Goal: Task Accomplishment & Management: Use online tool/utility

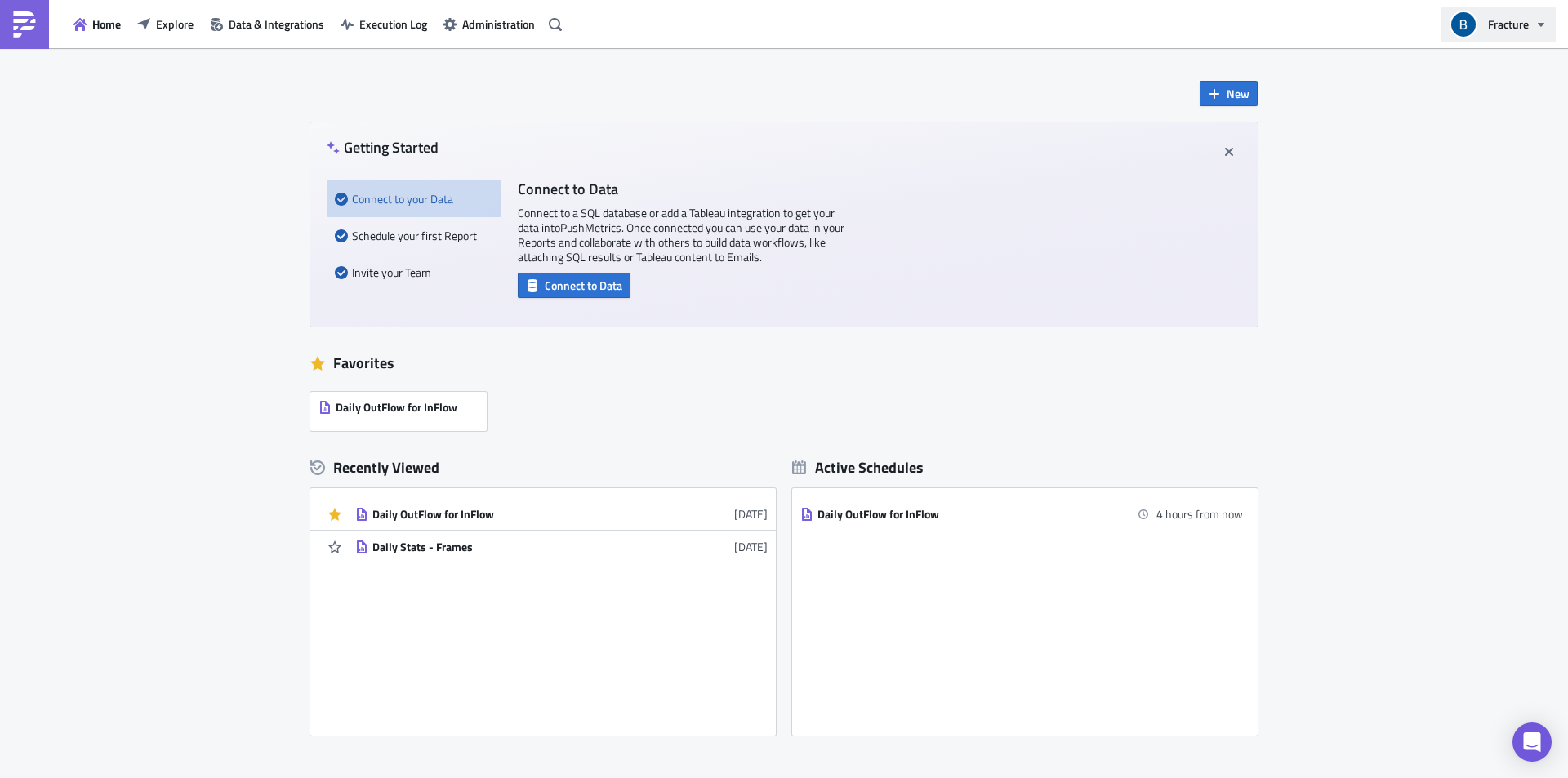
click at [1501, 21] on span "Fracture" at bounding box center [1508, 24] width 41 height 18
click at [1357, 145] on div "New Getting Started Connect to your Data Schedule your first Report Invite your…" at bounding box center [784, 474] width 1568 height 851
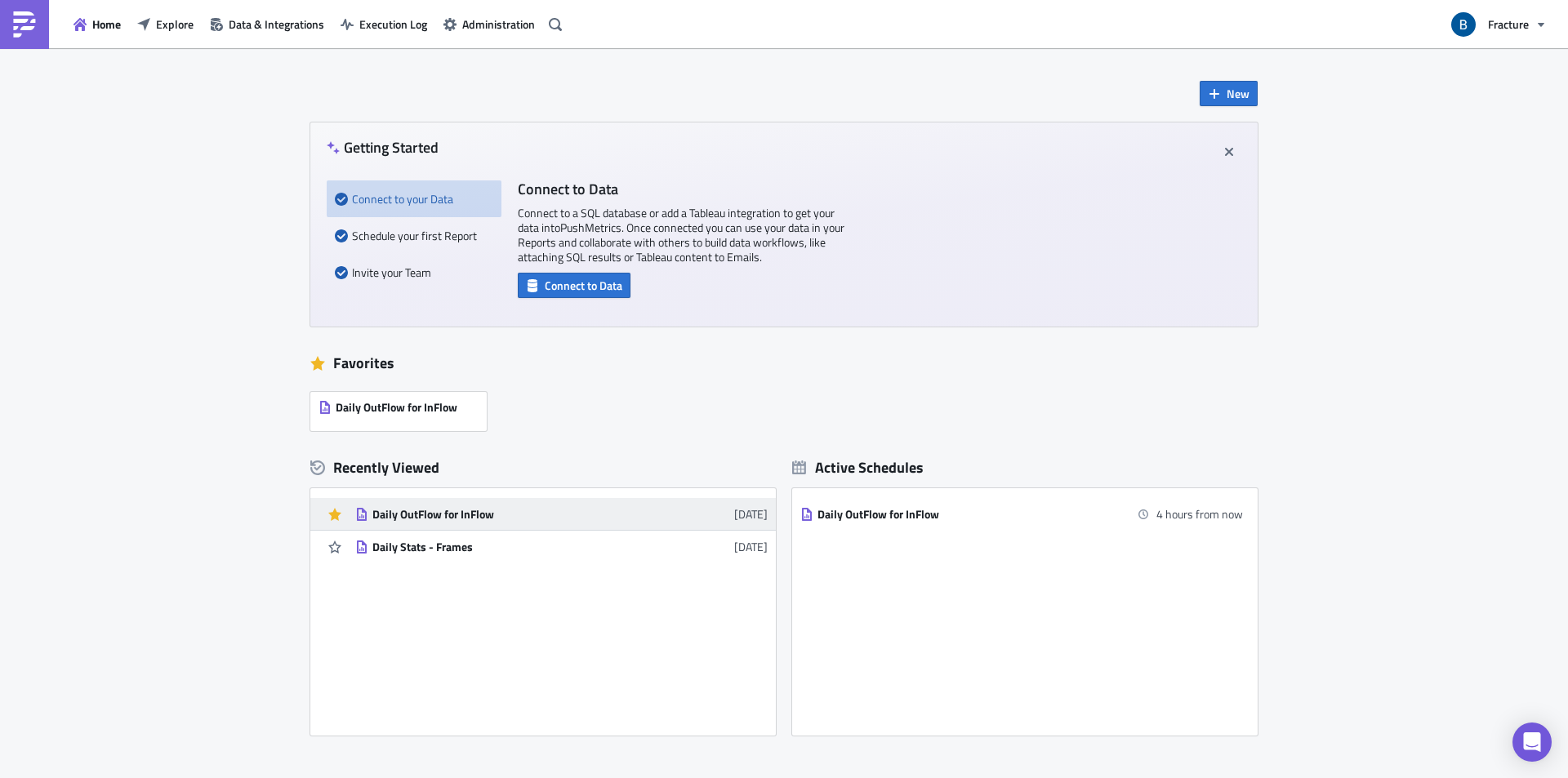
click at [414, 515] on div "Daily OutFlow for InFlow" at bounding box center [515, 515] width 286 height 15
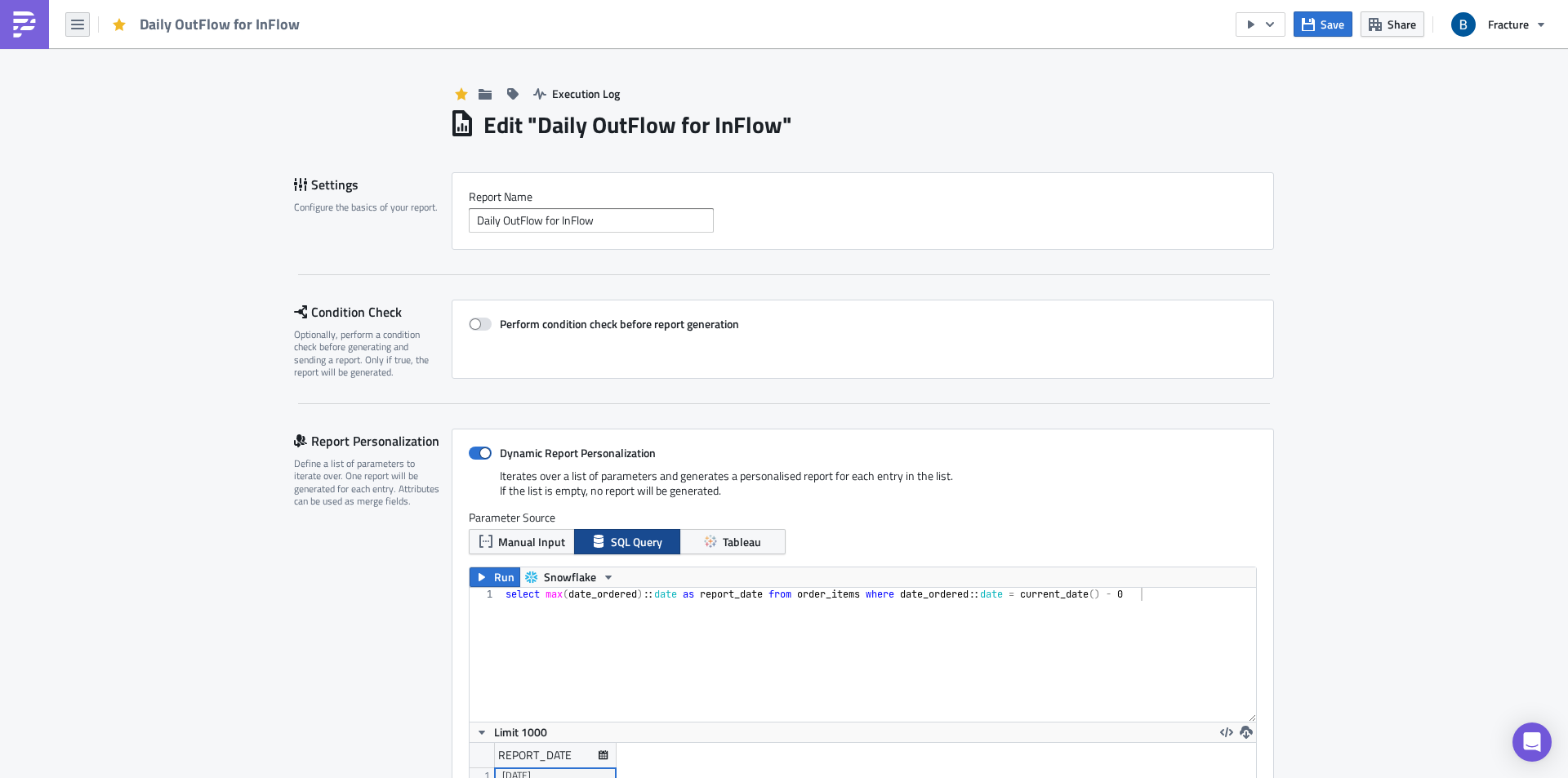
click at [76, 22] on icon "button" at bounding box center [78, 25] width 13 height 13
click at [119, 93] on div "Home" at bounding box center [148, 90] width 109 height 17
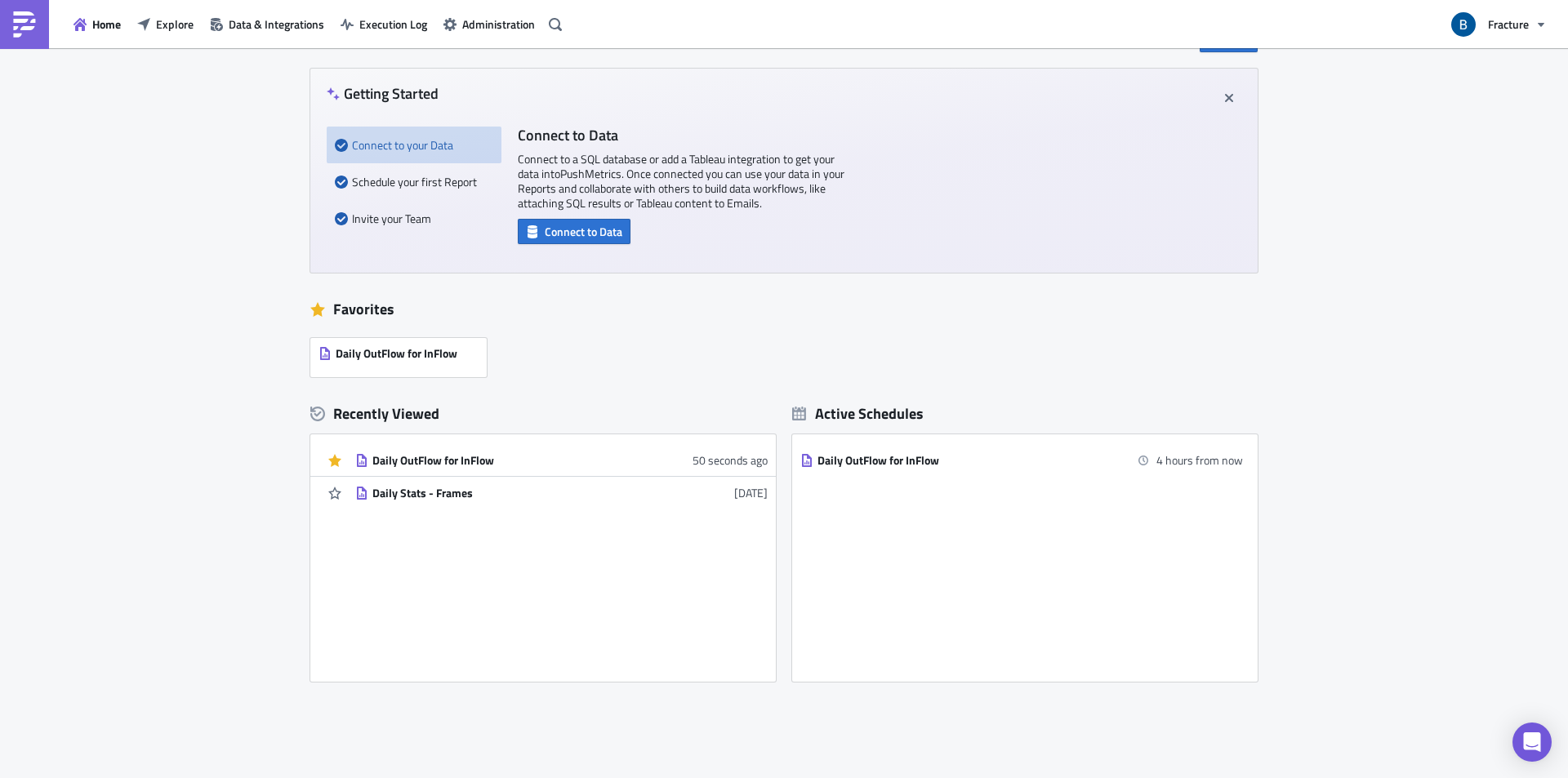
scroll to position [119, 0]
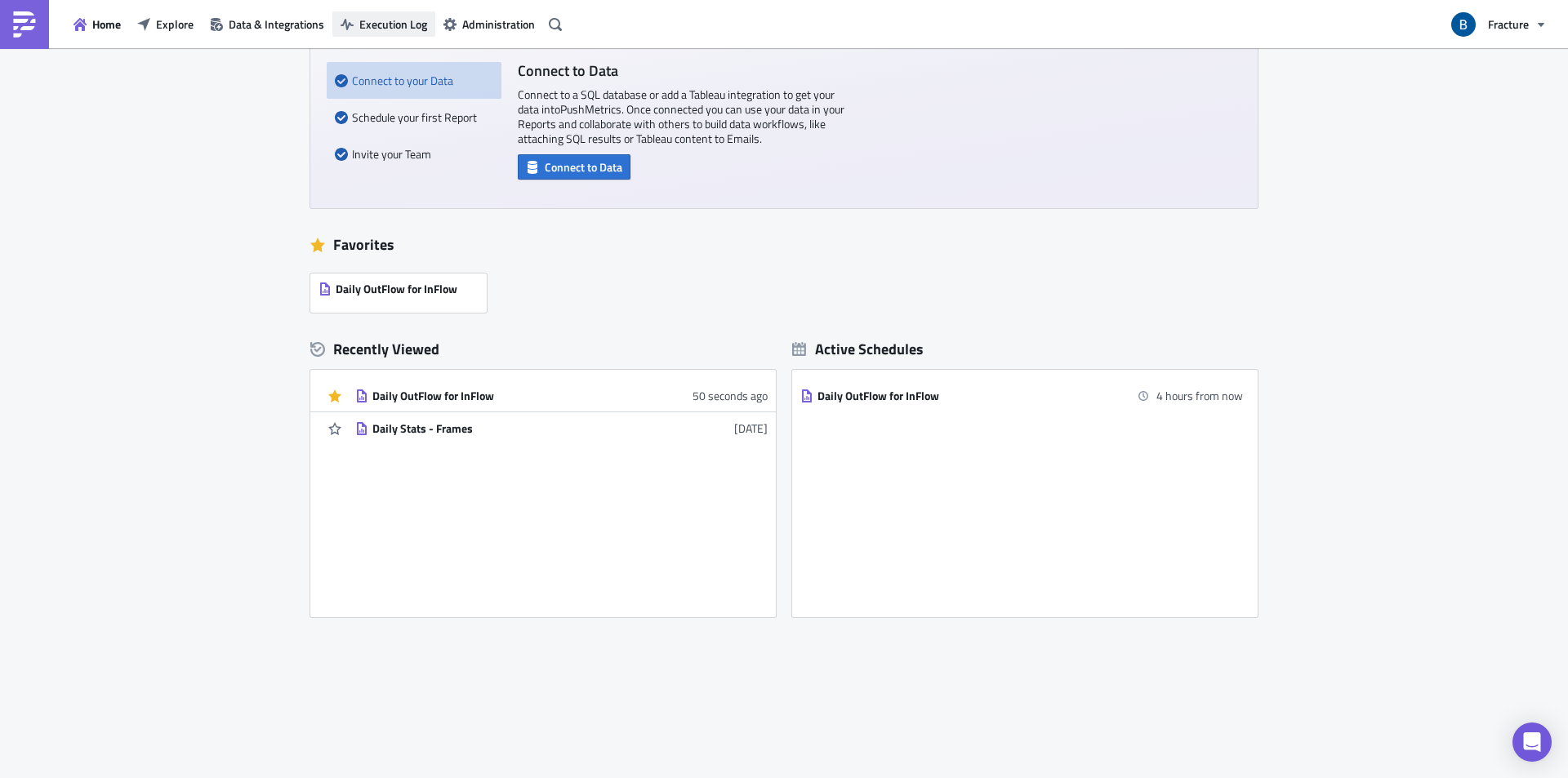
click at [365, 23] on span "Execution Log" at bounding box center [393, 24] width 68 height 18
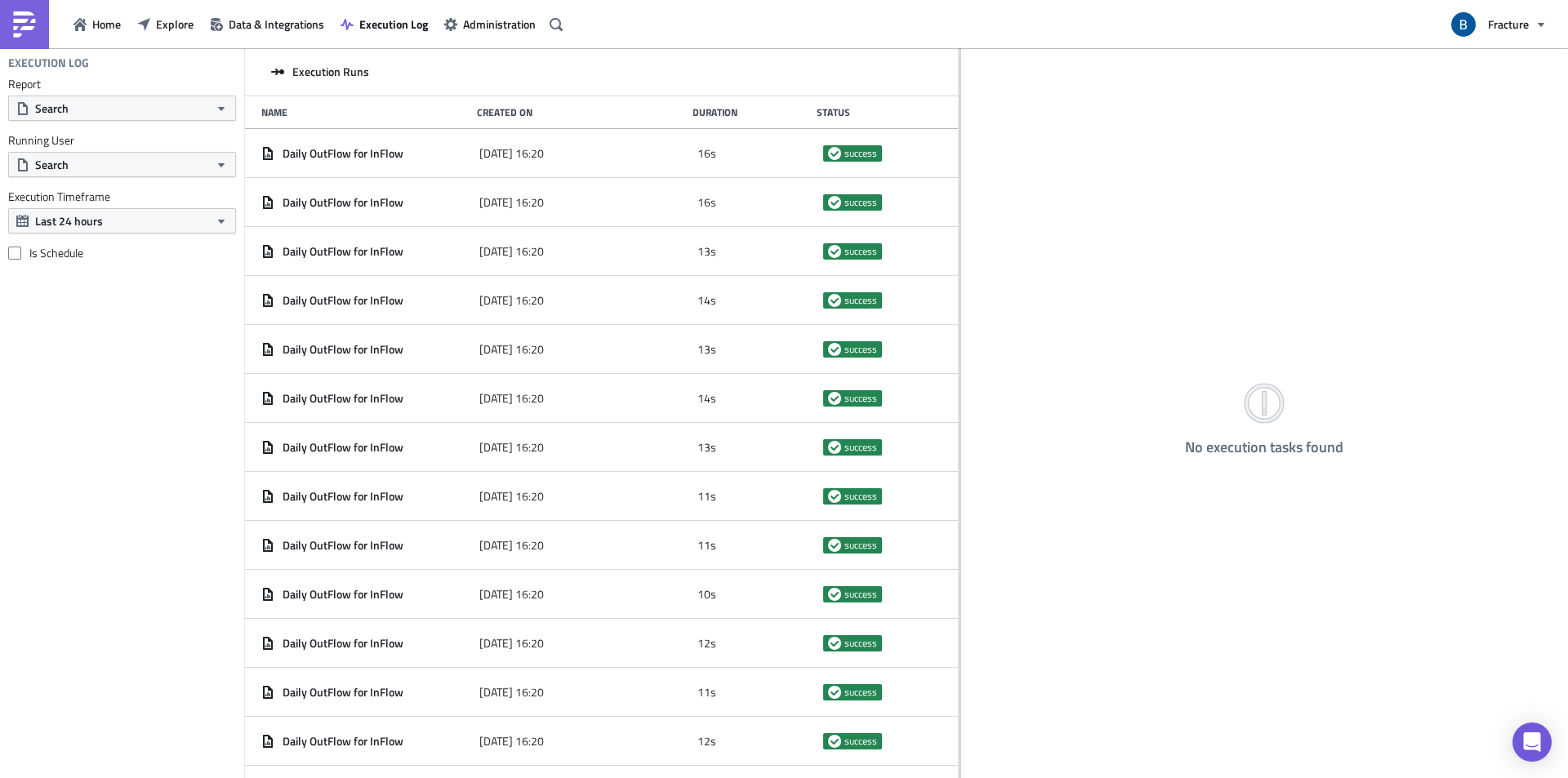
drag, startPoint x: 510, startPoint y: 258, endPoint x: 958, endPoint y: 296, distance: 449.6
click at [958, 296] on div at bounding box center [959, 414] width 3 height 733
click at [92, 24] on span "Home" at bounding box center [106, 24] width 28 height 18
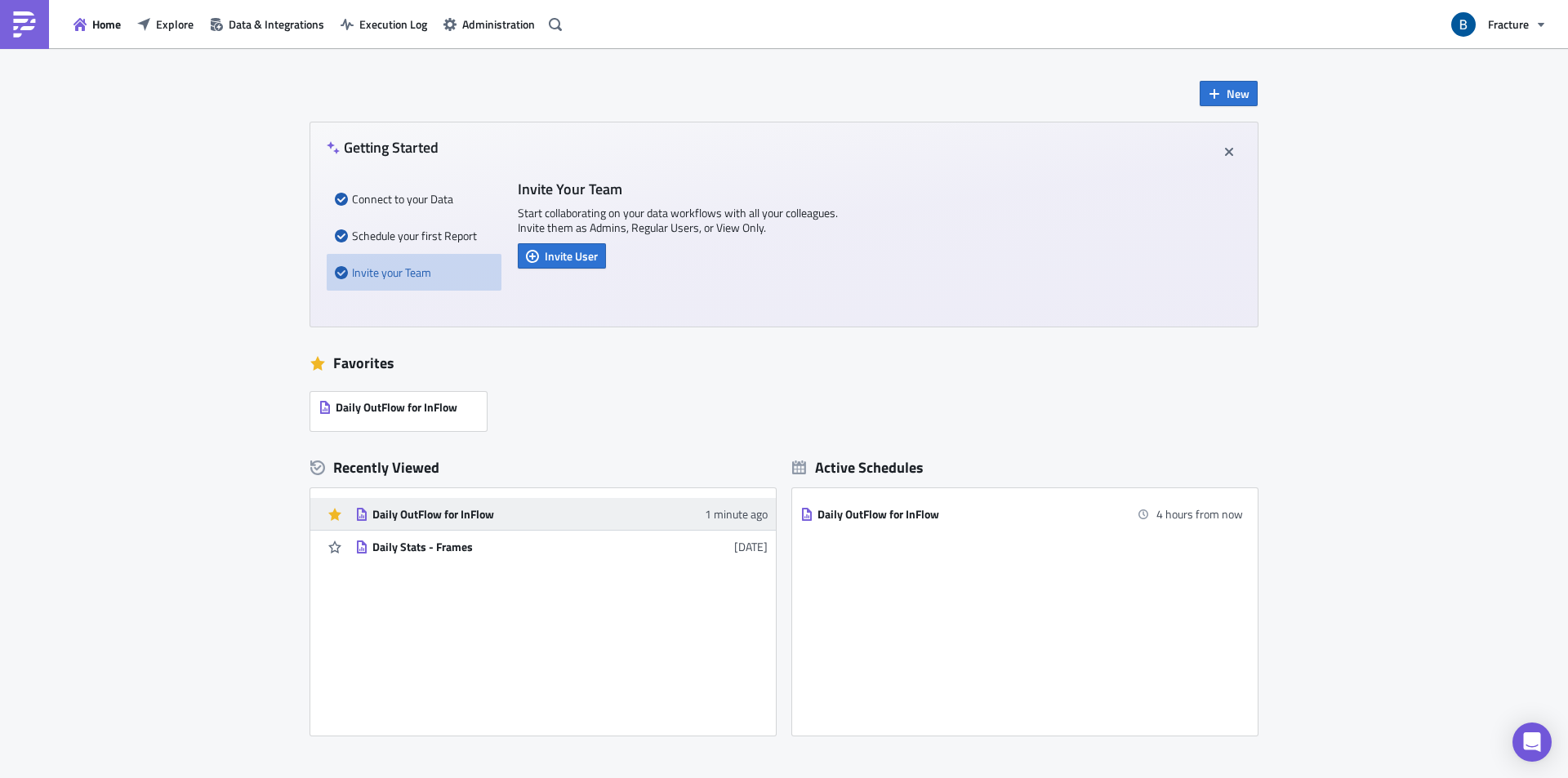
click at [426, 513] on div "Daily OutFlow for InFlow" at bounding box center [515, 515] width 286 height 15
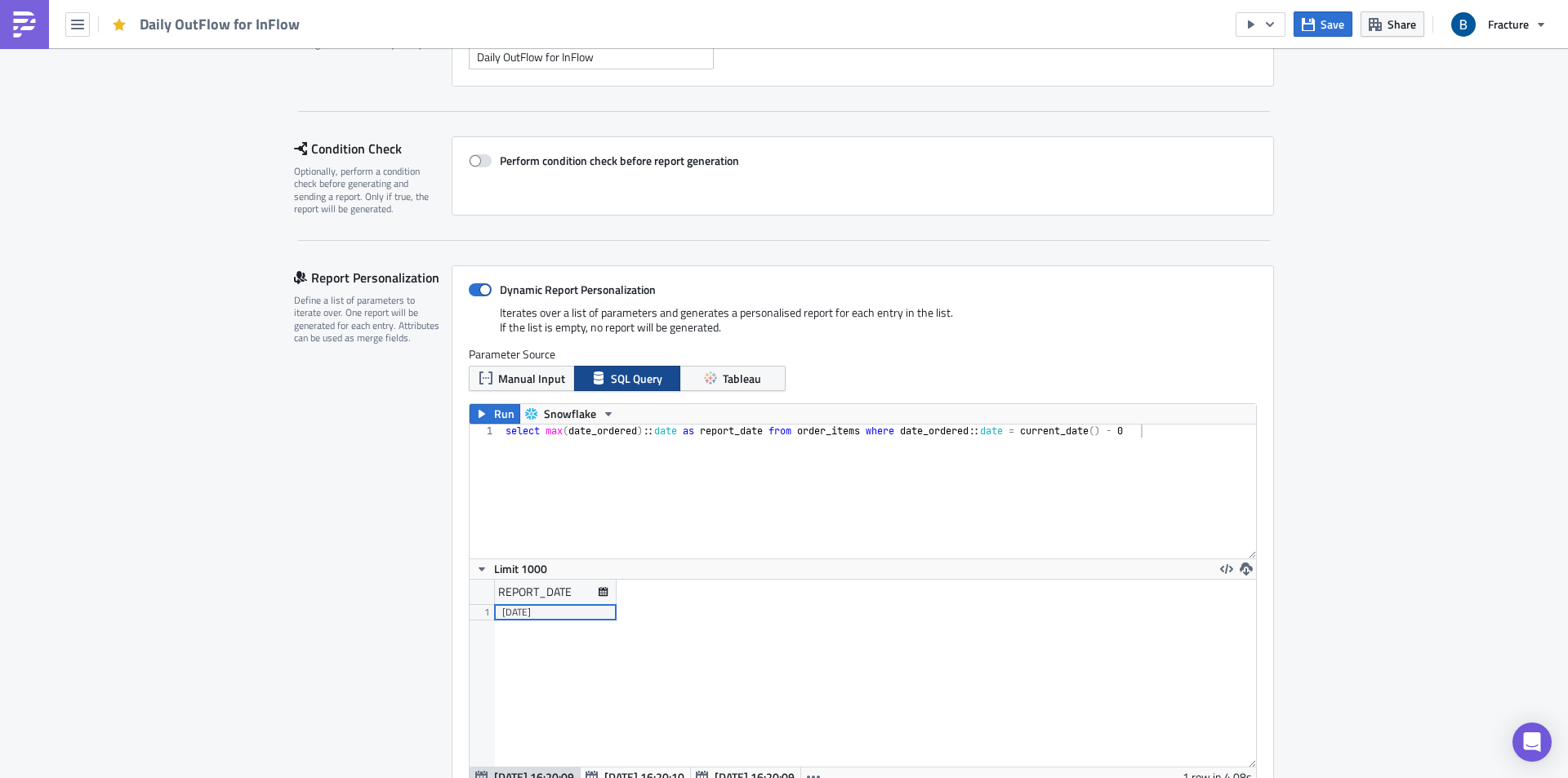
scroll to position [245, 0]
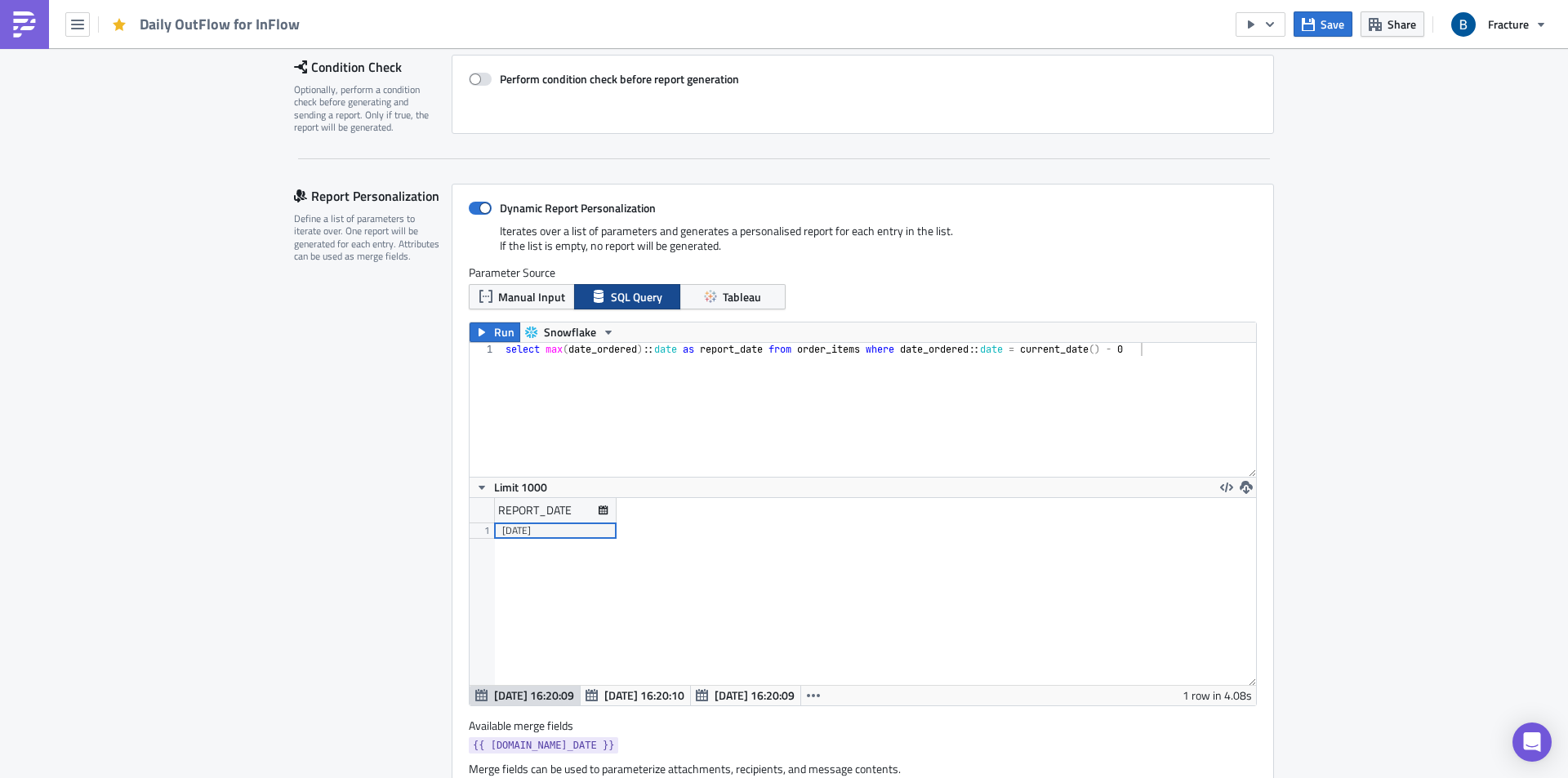
type textarea "select max(date_ordered)::date as report_date from order_items where date_order…"
click at [944, 346] on div "select max ( date_ordered ) :: date as report_date from order_items where date_…" at bounding box center [879, 423] width 754 height 160
click at [918, 398] on div "select max ( date_ordered ) :: date as report_date from order_items where date_…" at bounding box center [879, 423] width 754 height 160
click at [1266, 21] on icon "button" at bounding box center [1270, 25] width 13 height 13
click at [1271, 62] on div "Send Just to Me" at bounding box center [1309, 65] width 127 height 17
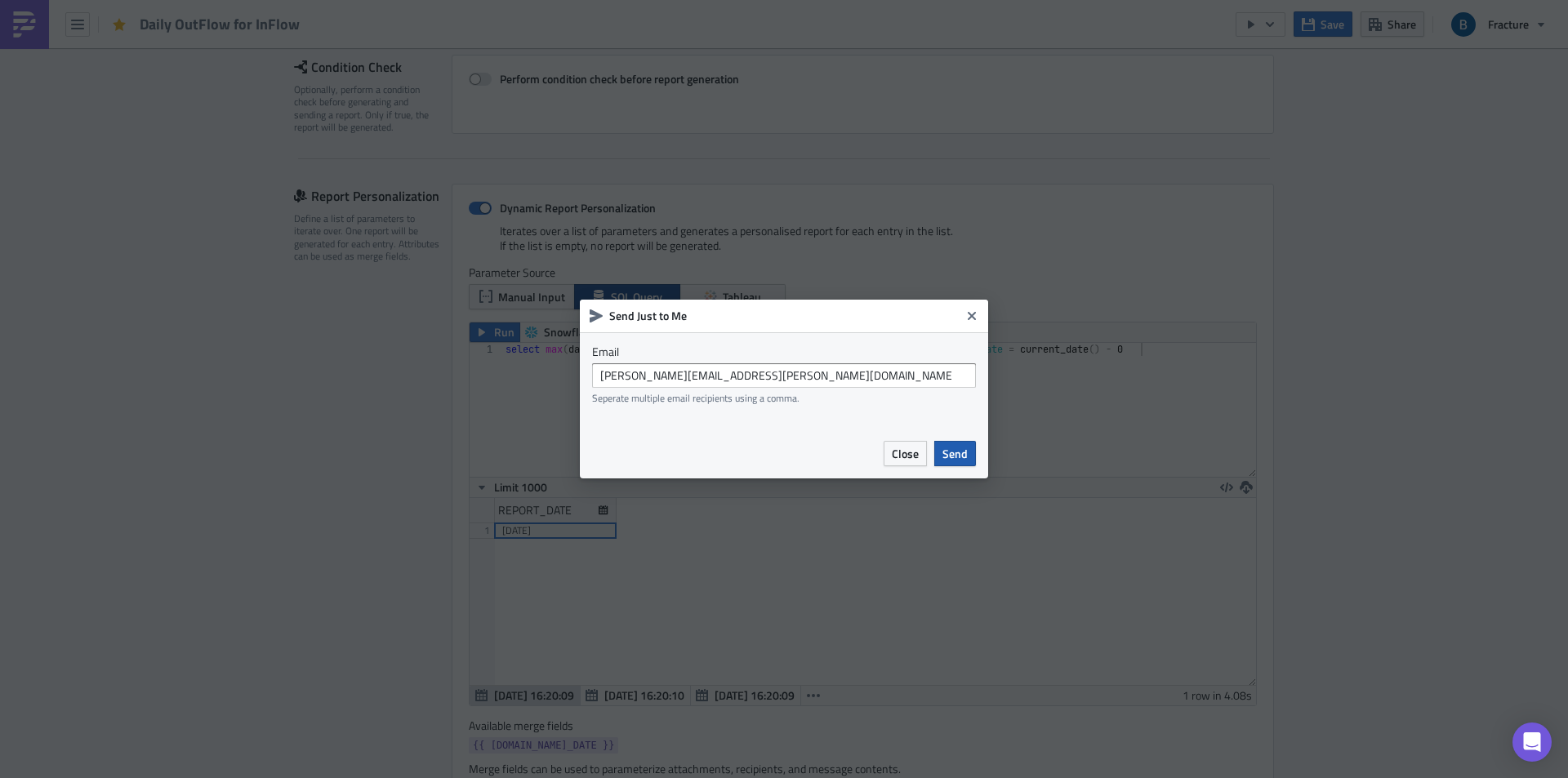
click at [957, 454] on span "Send" at bounding box center [955, 454] width 25 height 18
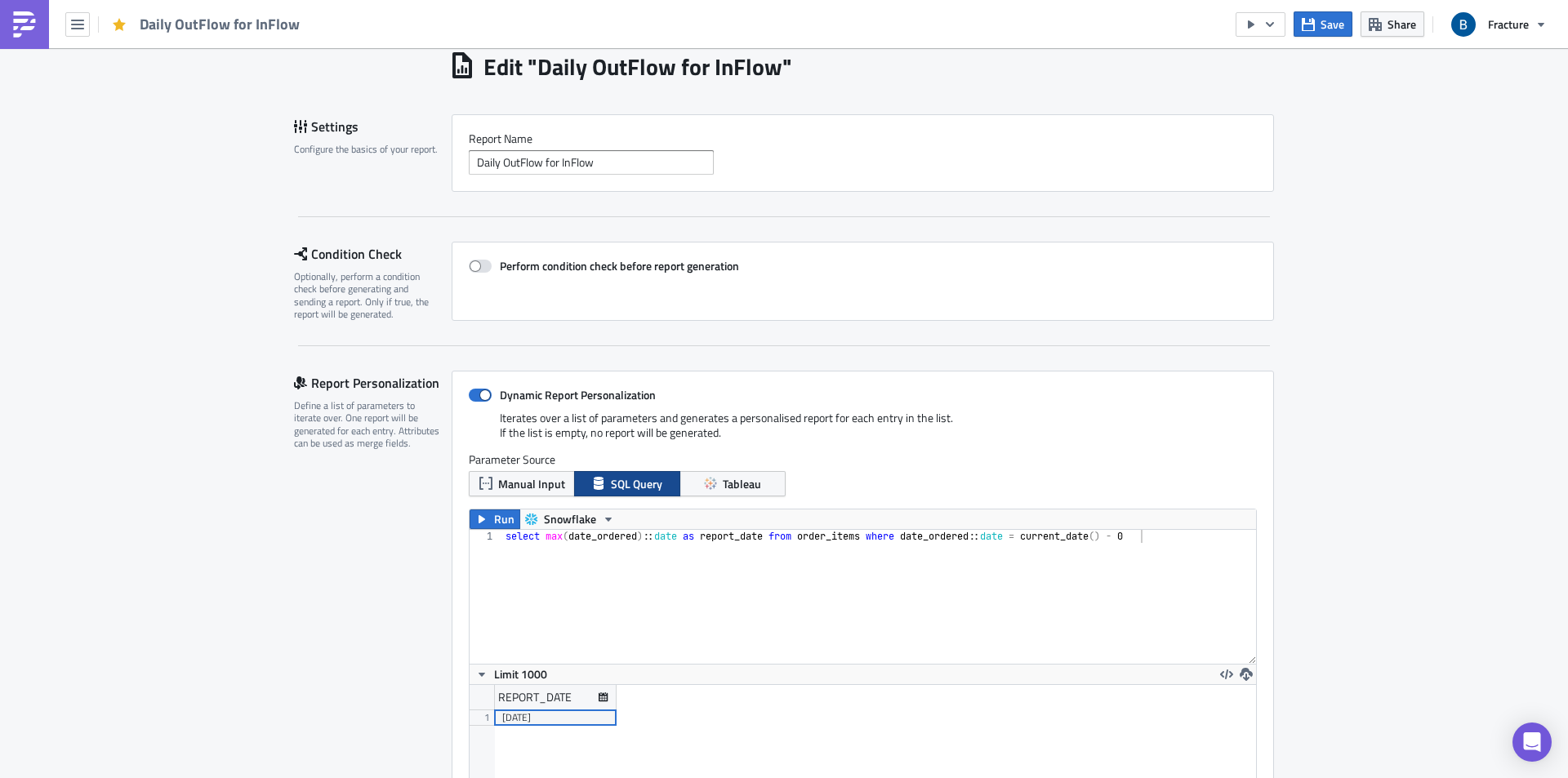
scroll to position [0, 0]
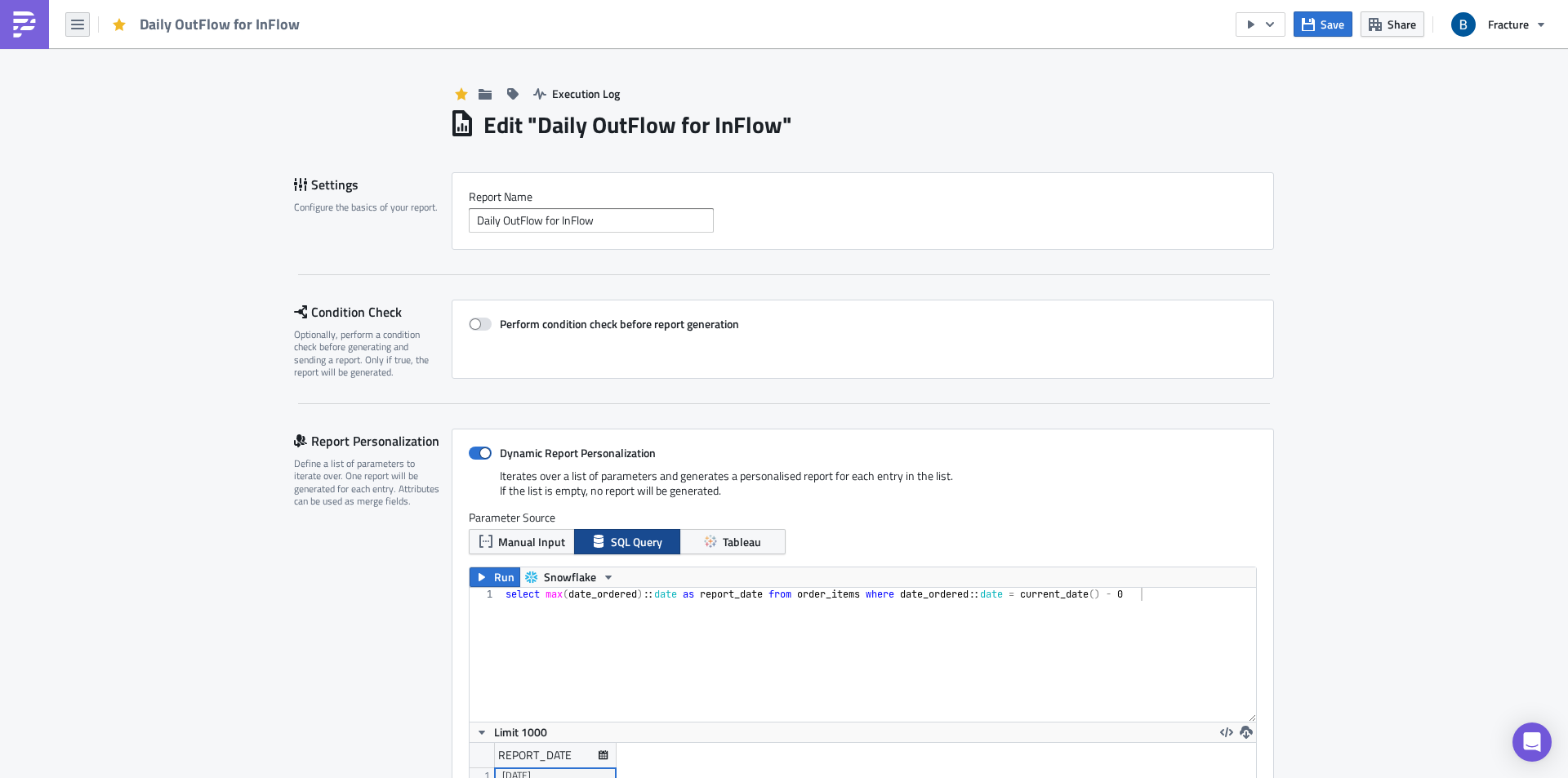
click at [83, 19] on icon "button" at bounding box center [78, 24] width 13 height 10
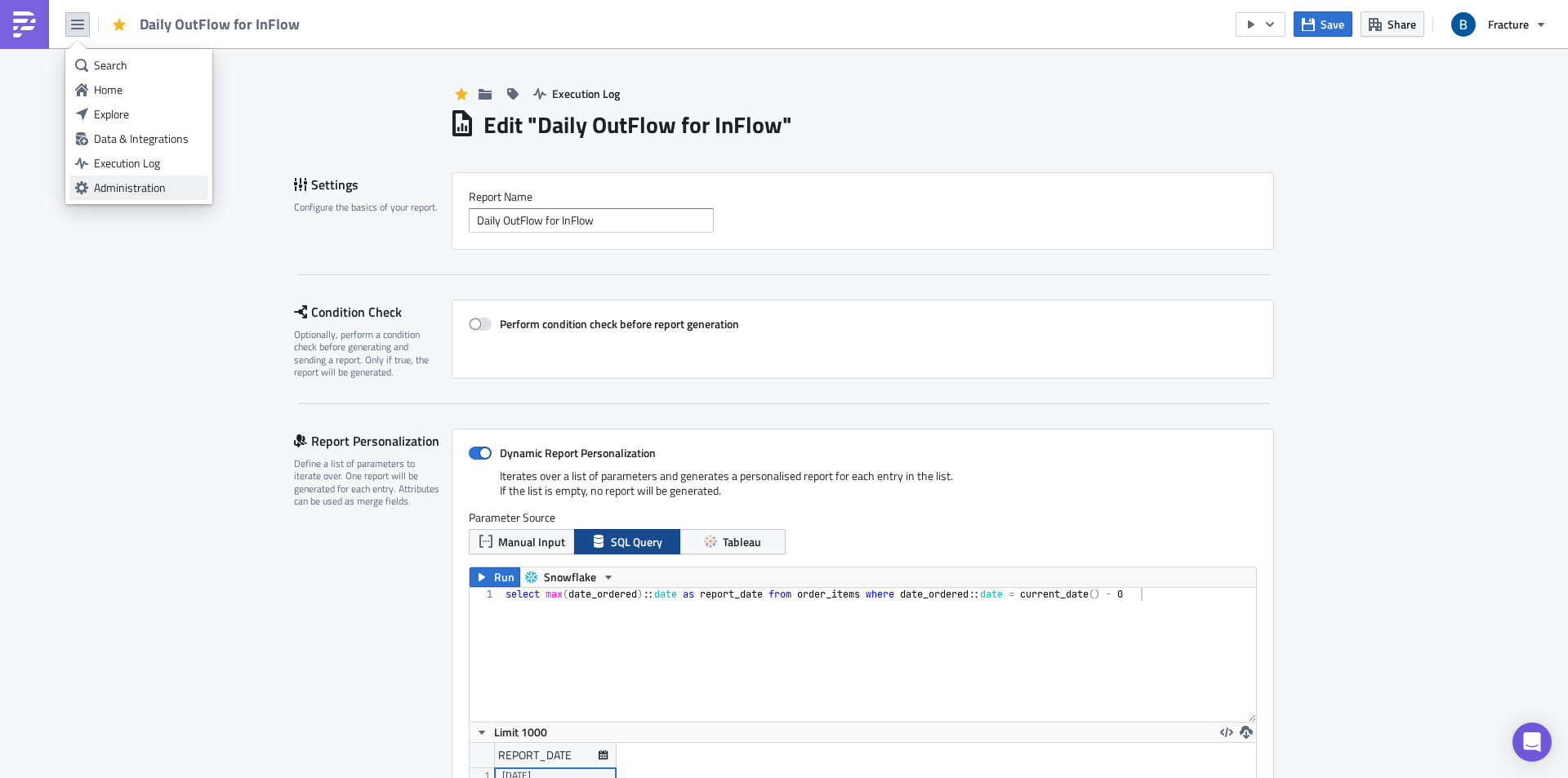
click at [99, 191] on div "Administration" at bounding box center [148, 188] width 109 height 17
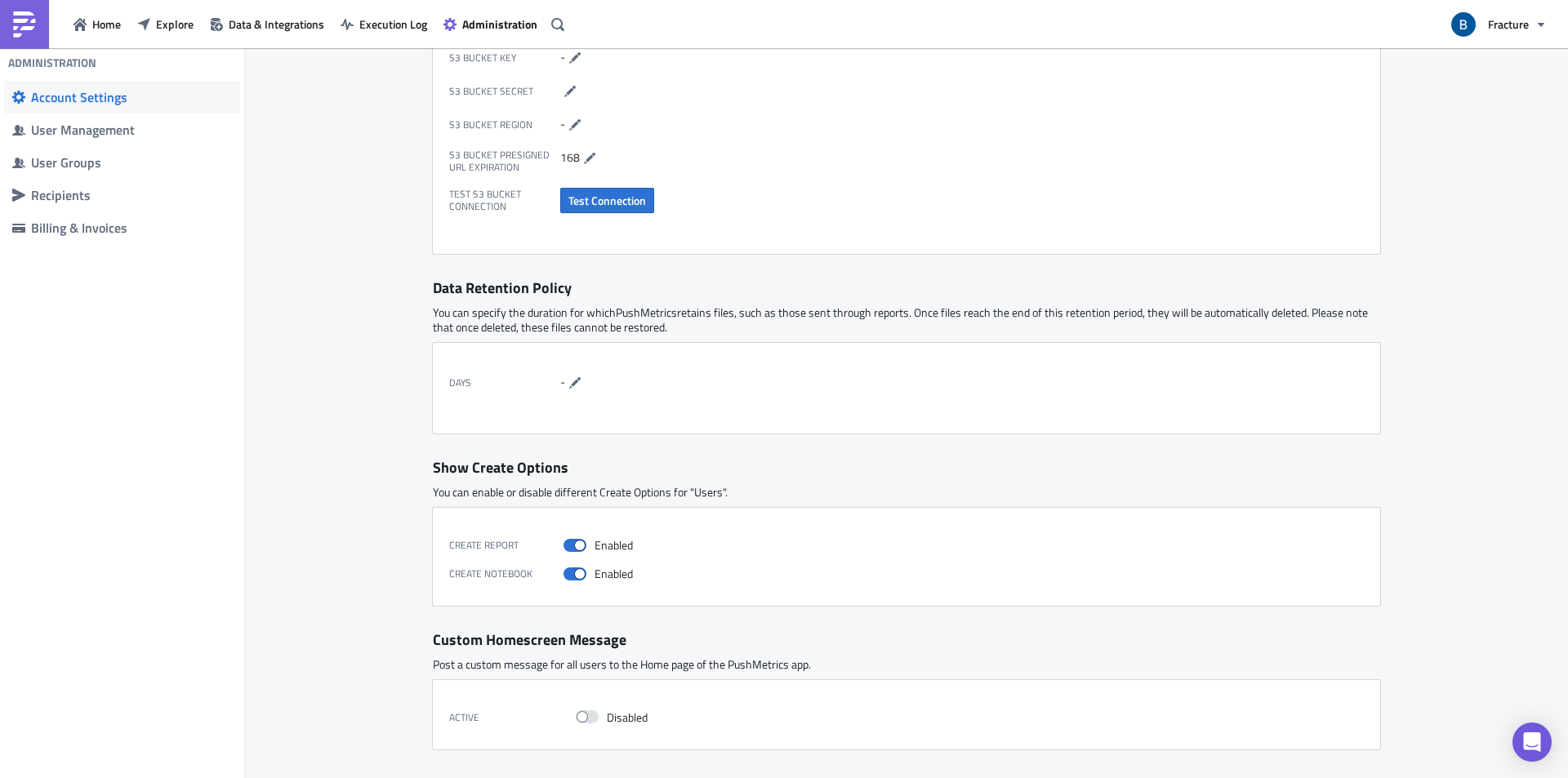
scroll to position [497, 0]
click at [59, 193] on div "Recipients" at bounding box center [131, 196] width 200 height 17
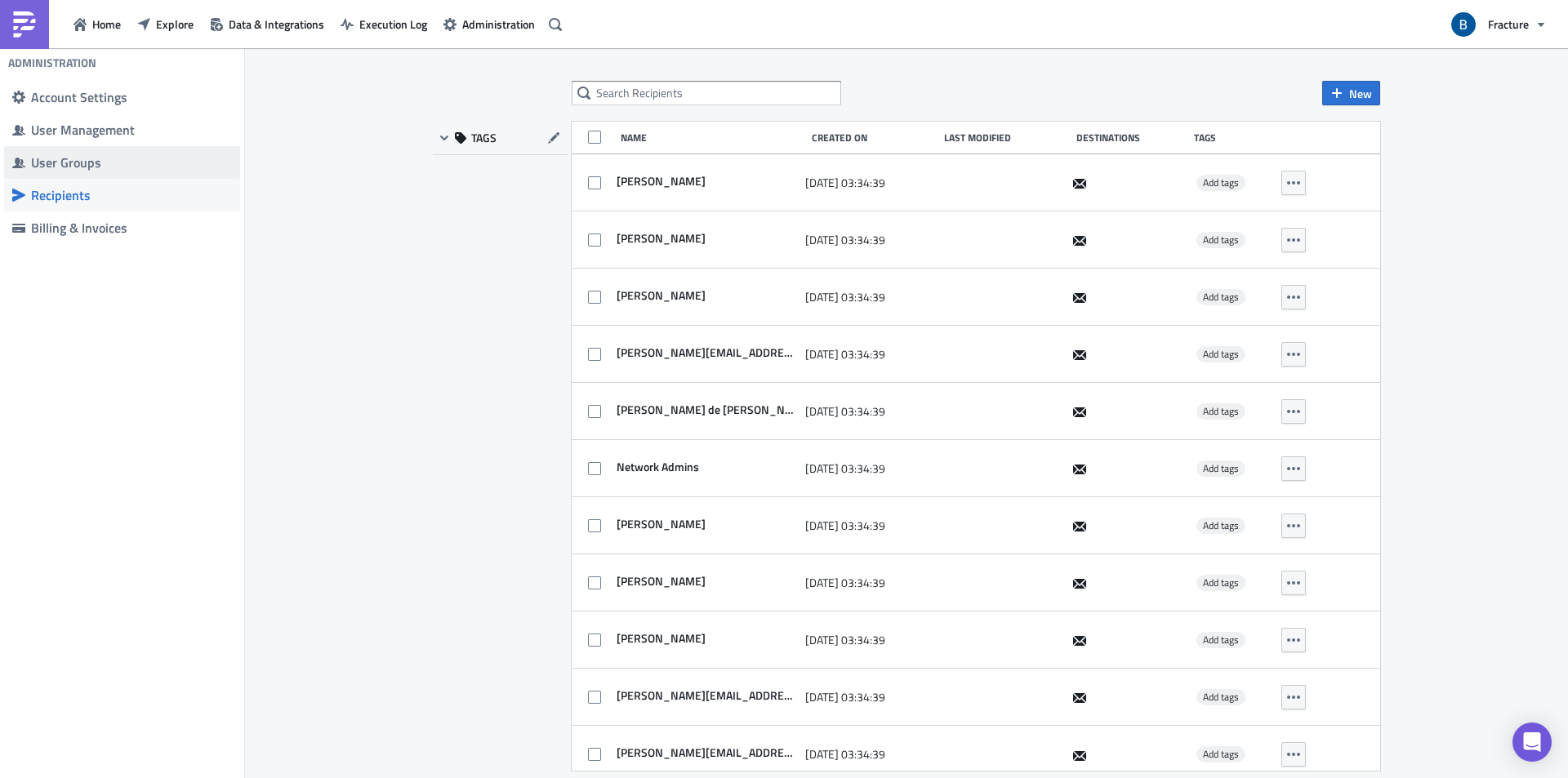
click at [62, 160] on div "User Groups" at bounding box center [131, 163] width 200 height 17
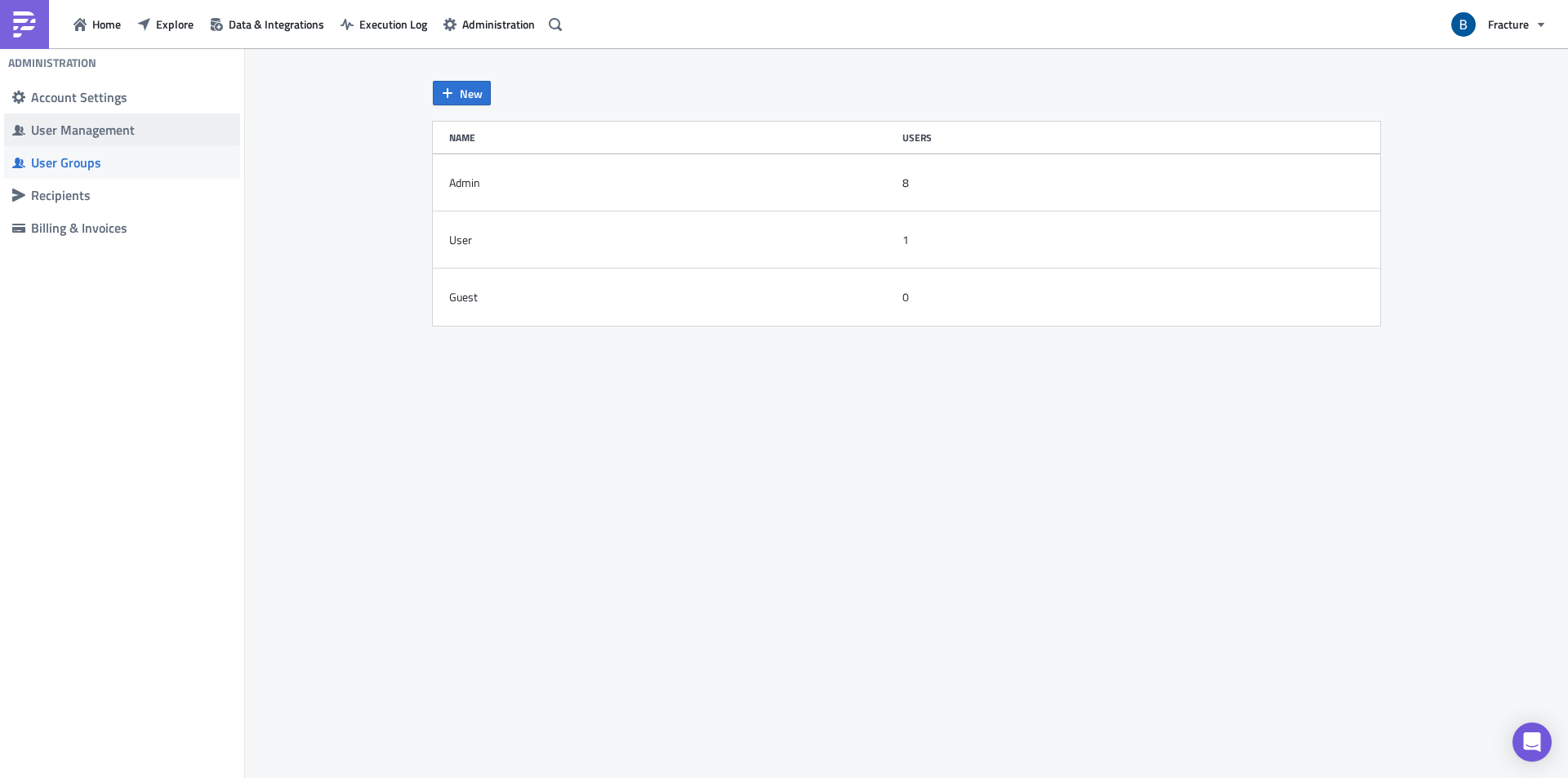
click at [63, 130] on div "User Management" at bounding box center [131, 130] width 200 height 17
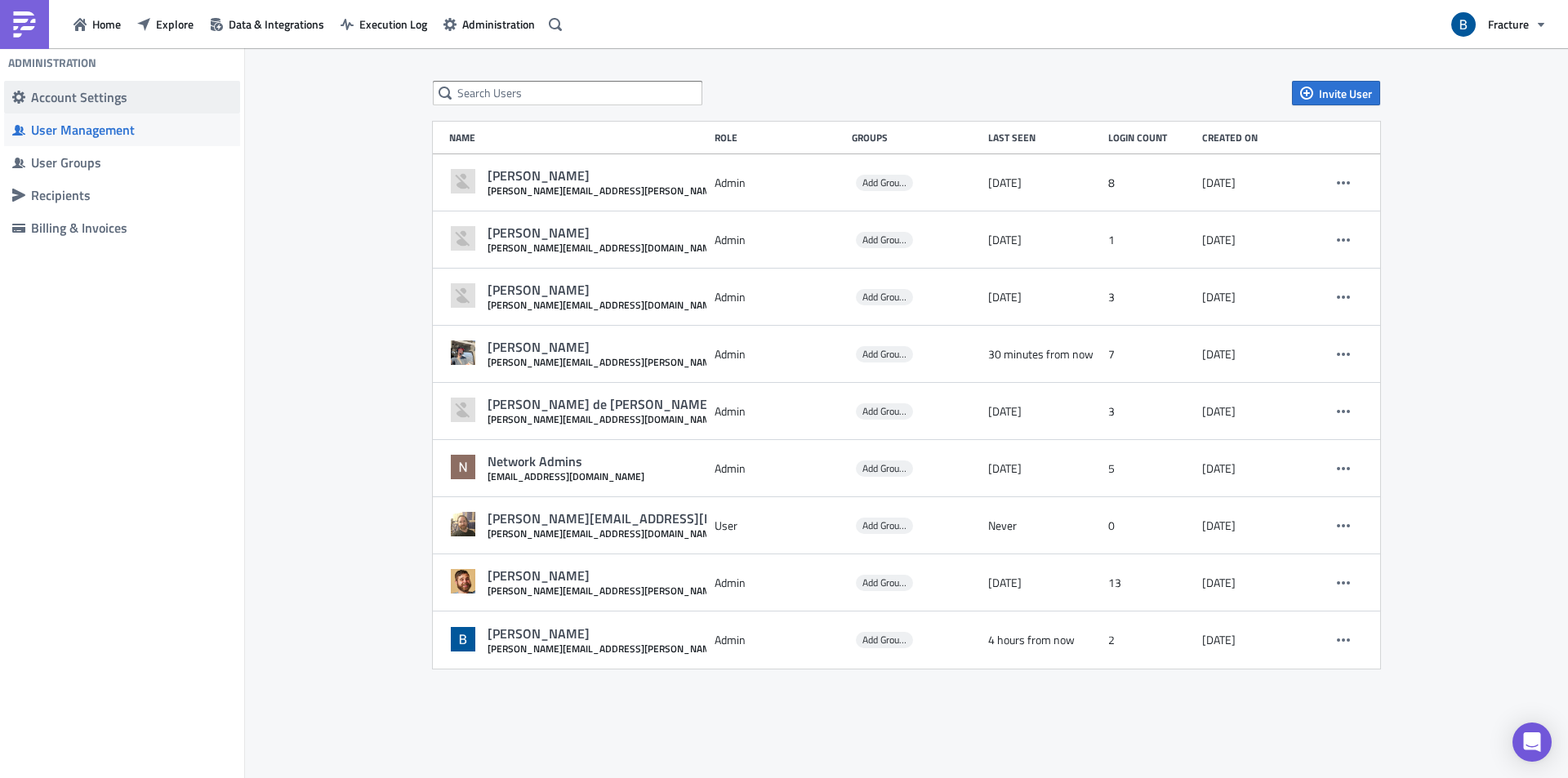
click at [57, 98] on div "Account Settings" at bounding box center [131, 98] width 200 height 17
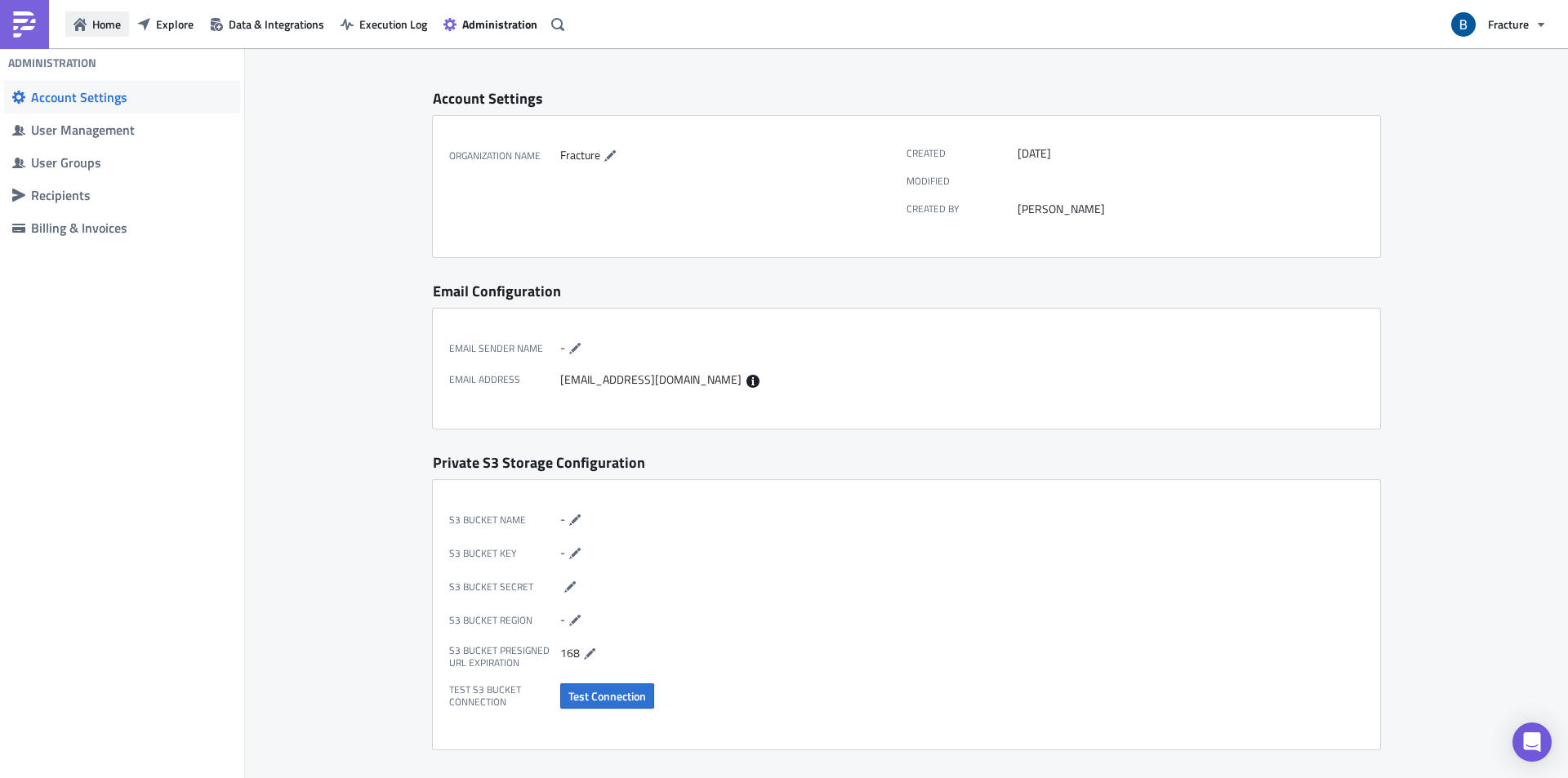
click at [87, 24] on button "Home" at bounding box center [97, 24] width 63 height 25
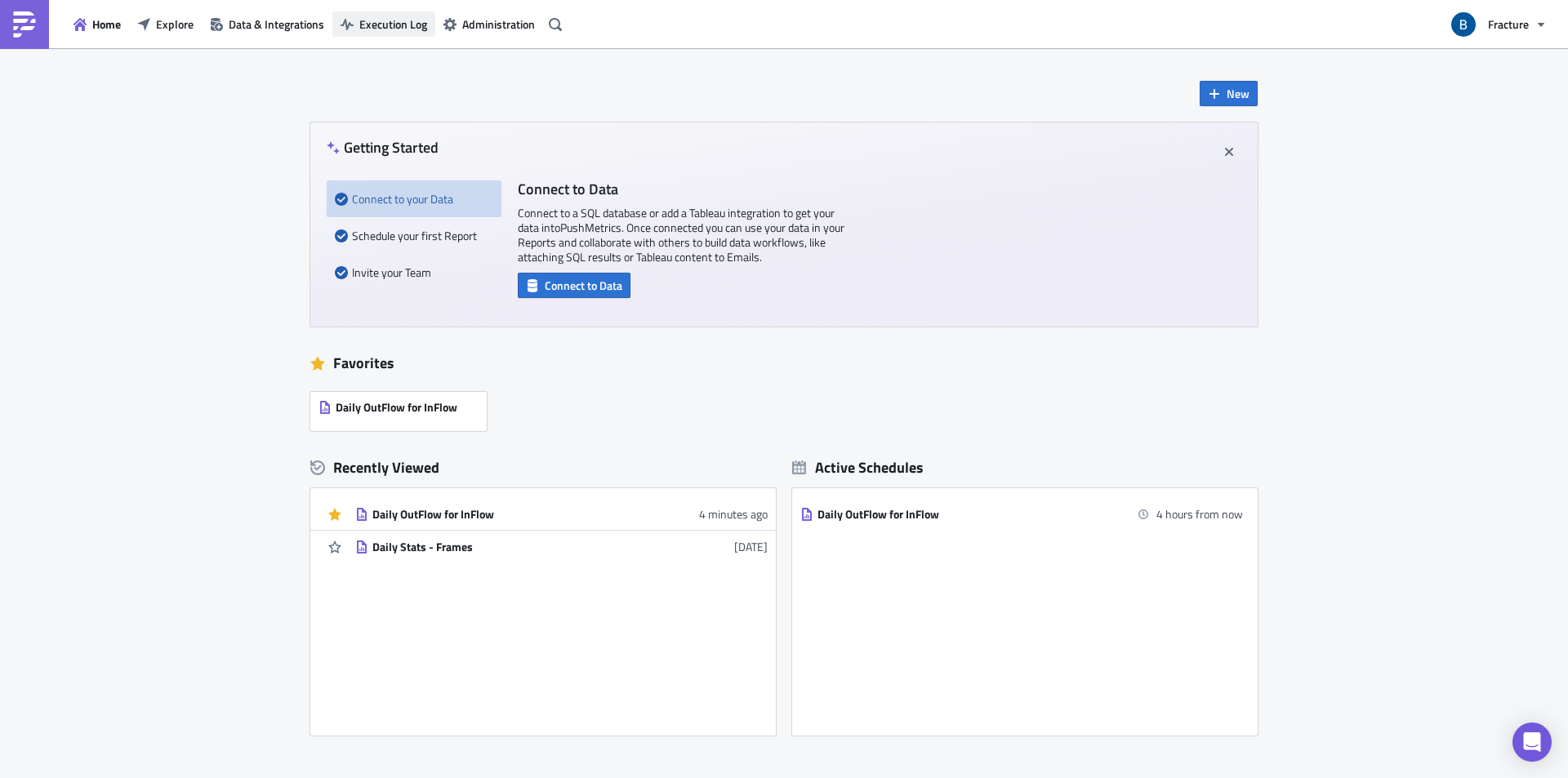
click at [386, 19] on span "Execution Log" at bounding box center [393, 24] width 68 height 18
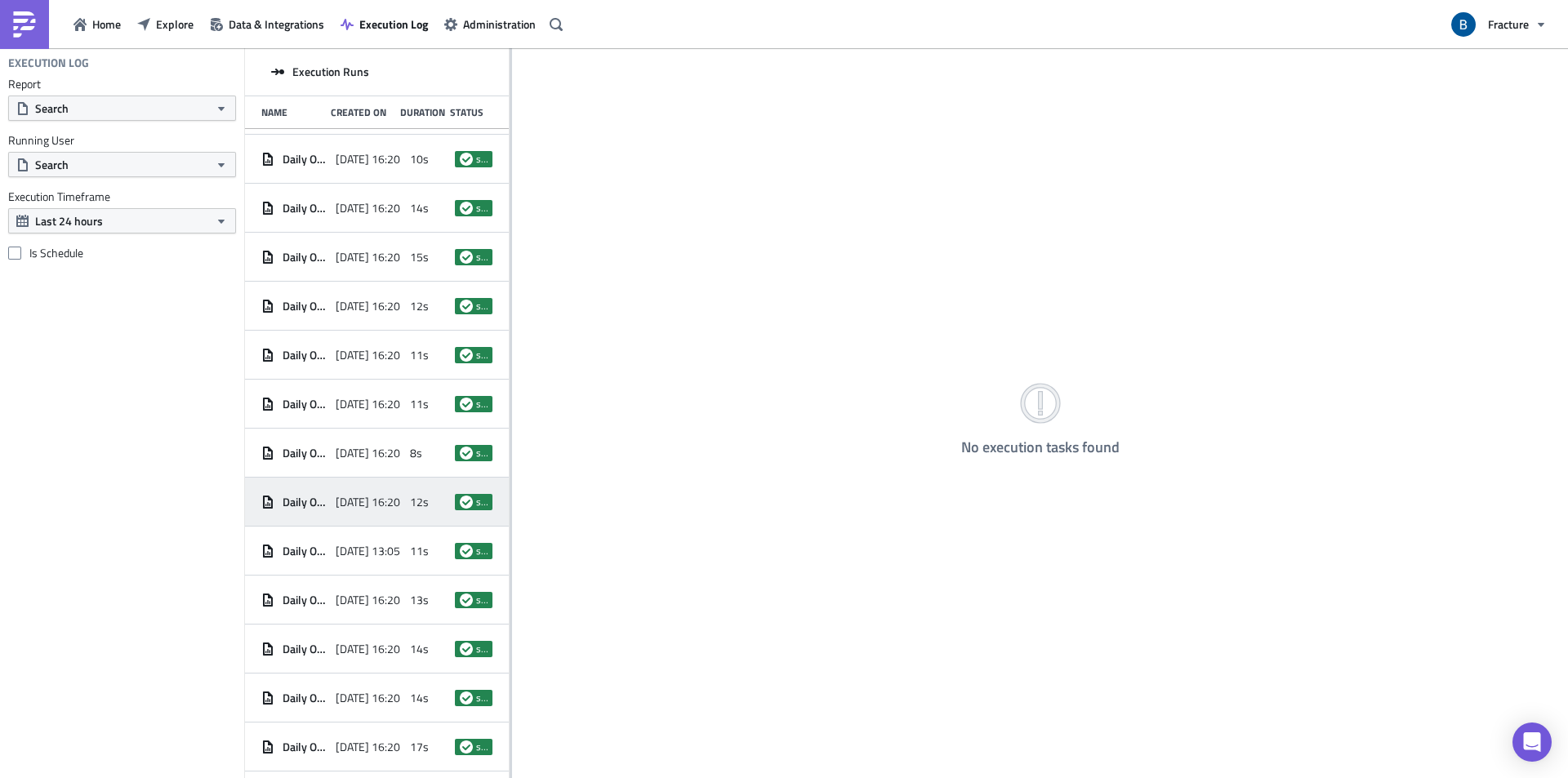
scroll to position [3718, 0]
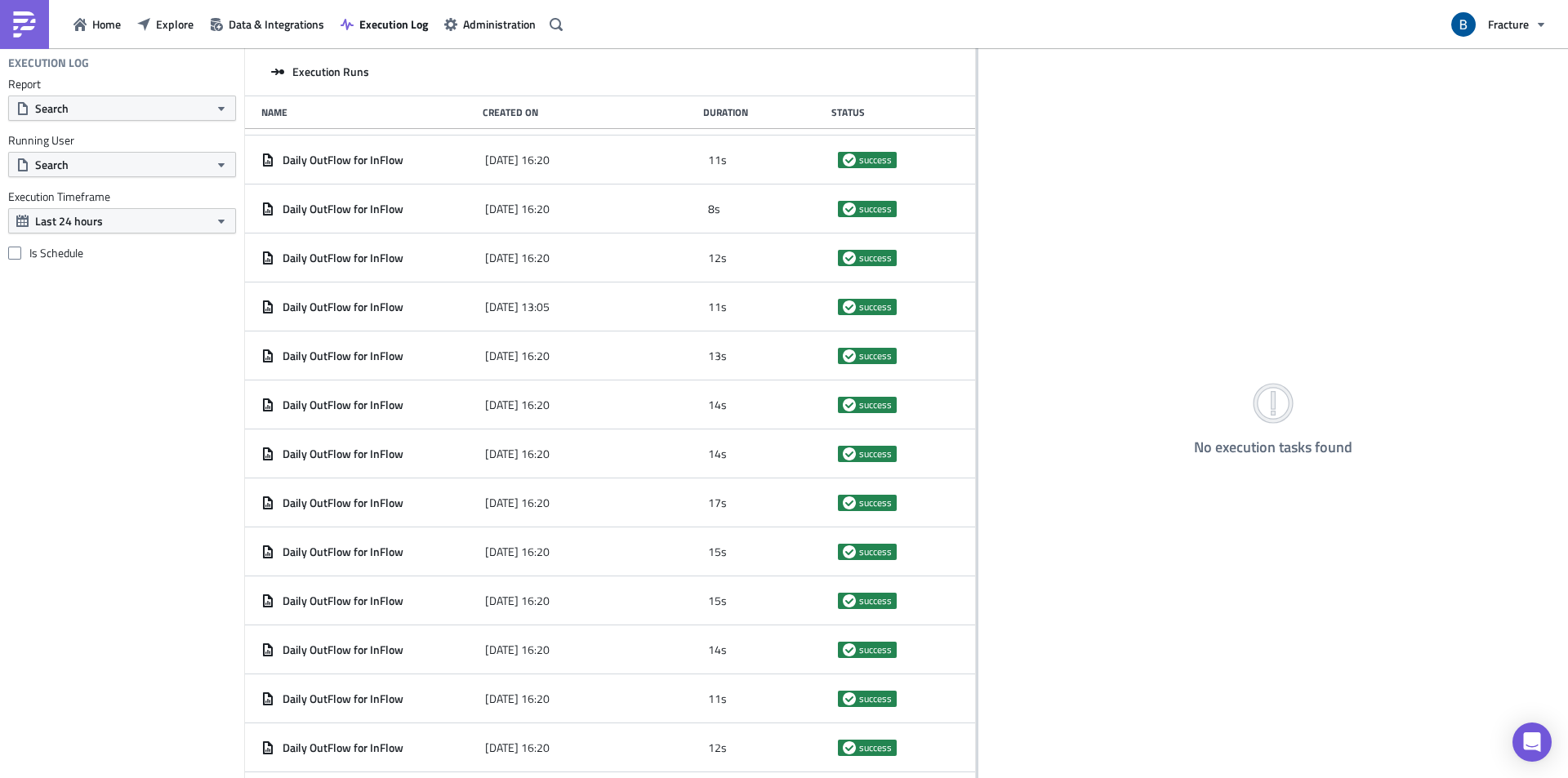
drag, startPoint x: 510, startPoint y: 194, endPoint x: 976, endPoint y: 278, distance: 473.5
click at [976, 278] on div at bounding box center [977, 414] width 3 height 733
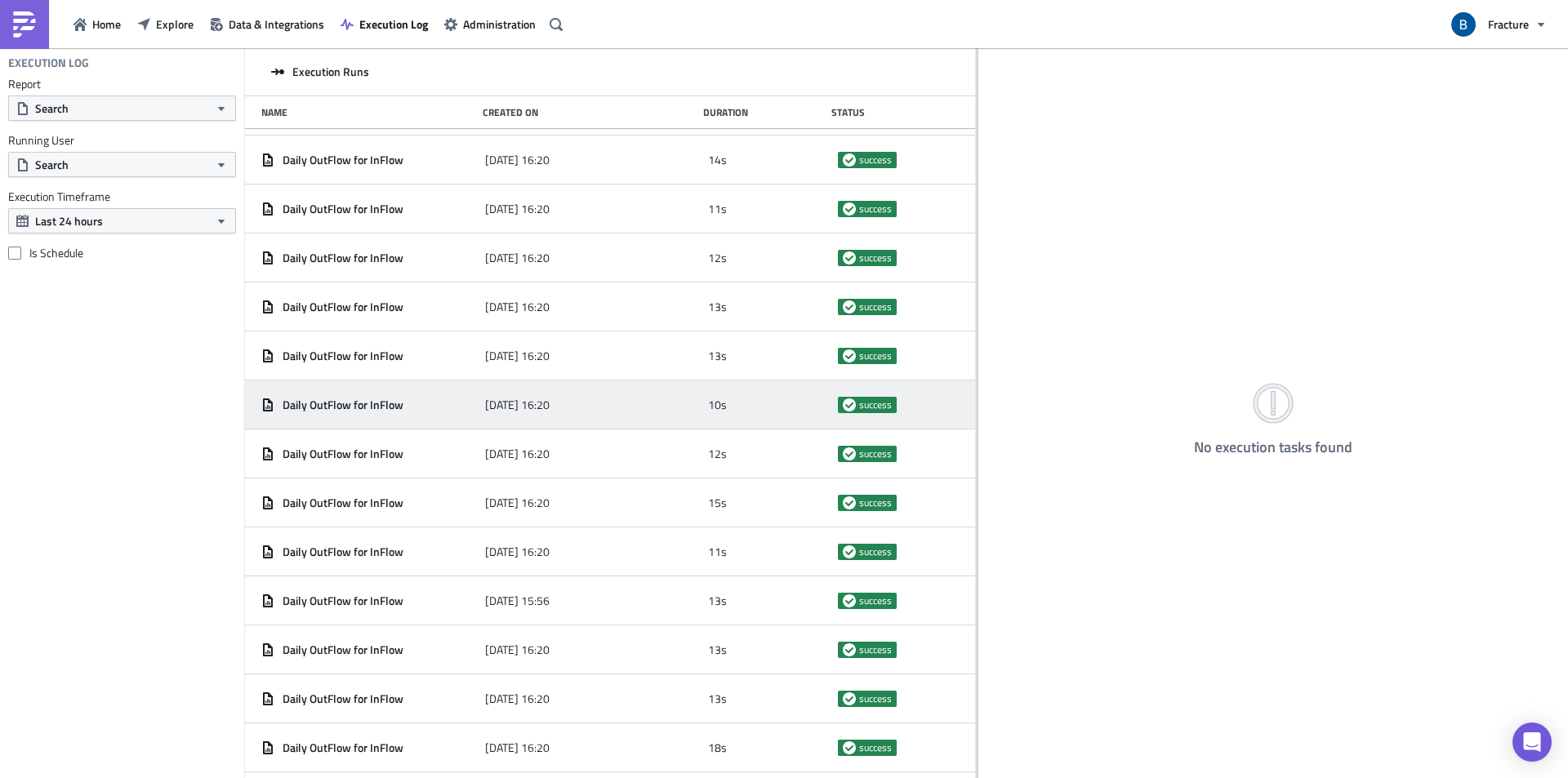
scroll to position [4534, 0]
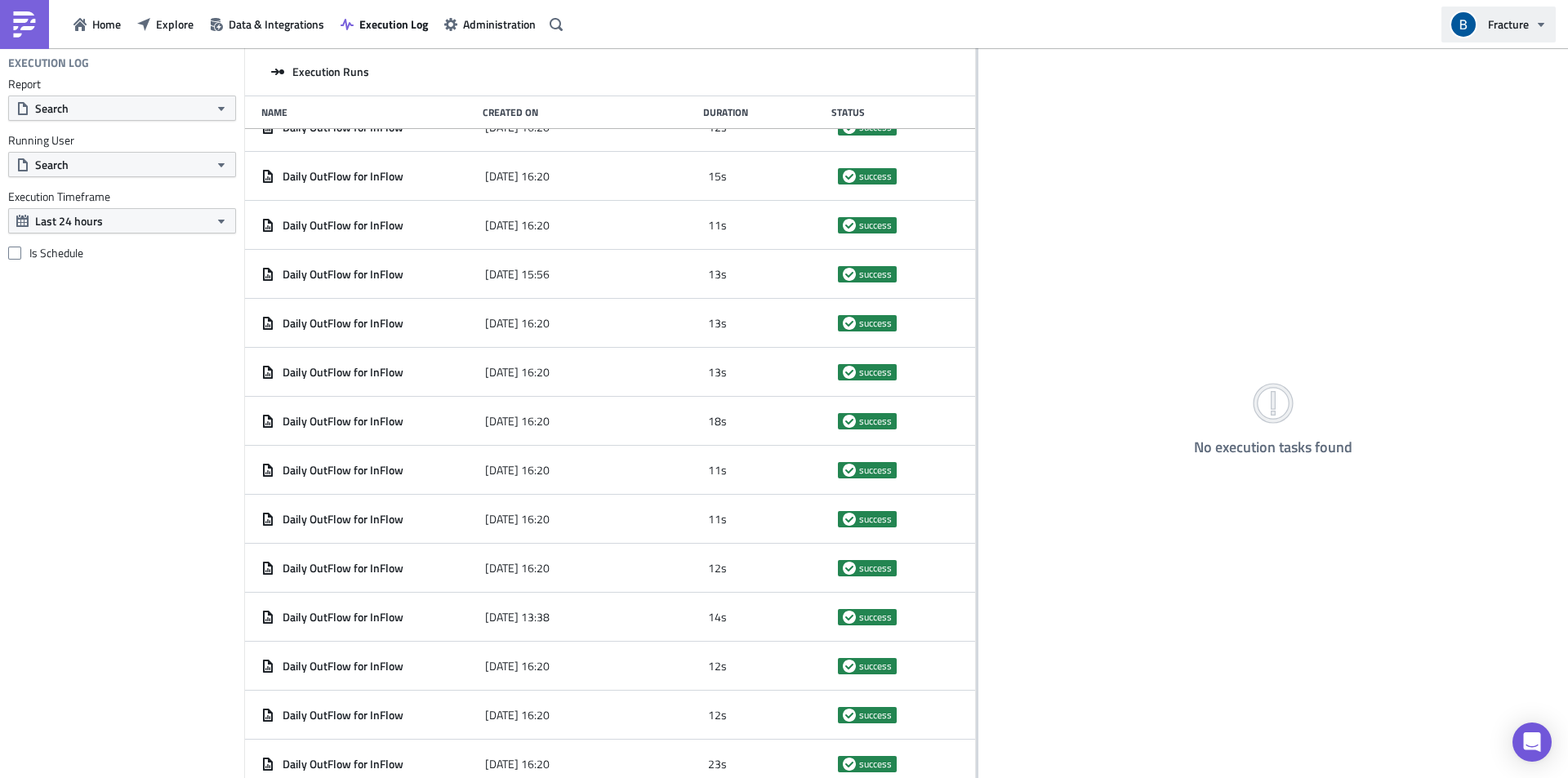
click at [1519, 22] on span "Fracture" at bounding box center [1508, 24] width 41 height 18
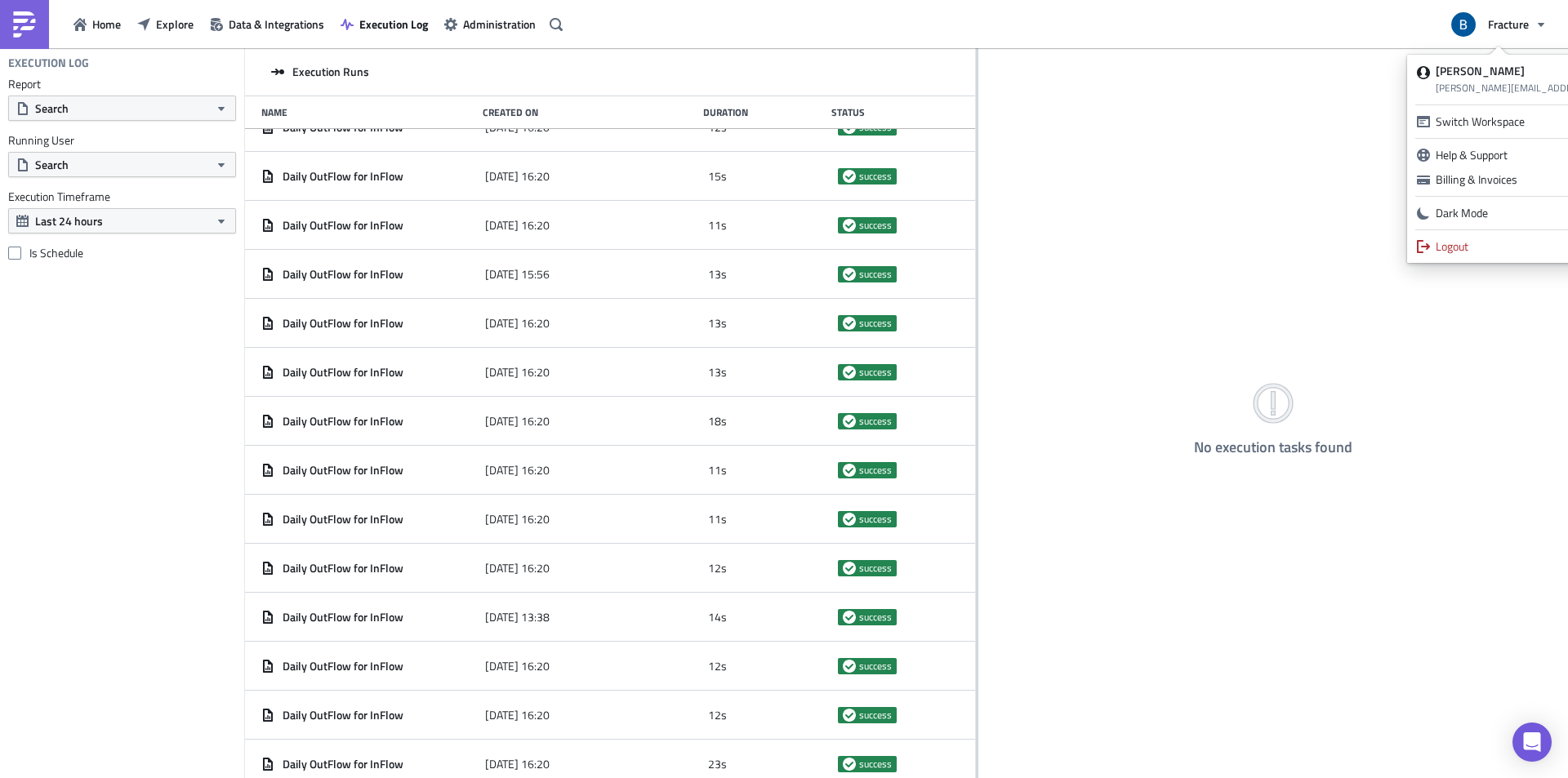
click at [1236, 189] on div "No execution tasks found" at bounding box center [1273, 414] width 590 height 733
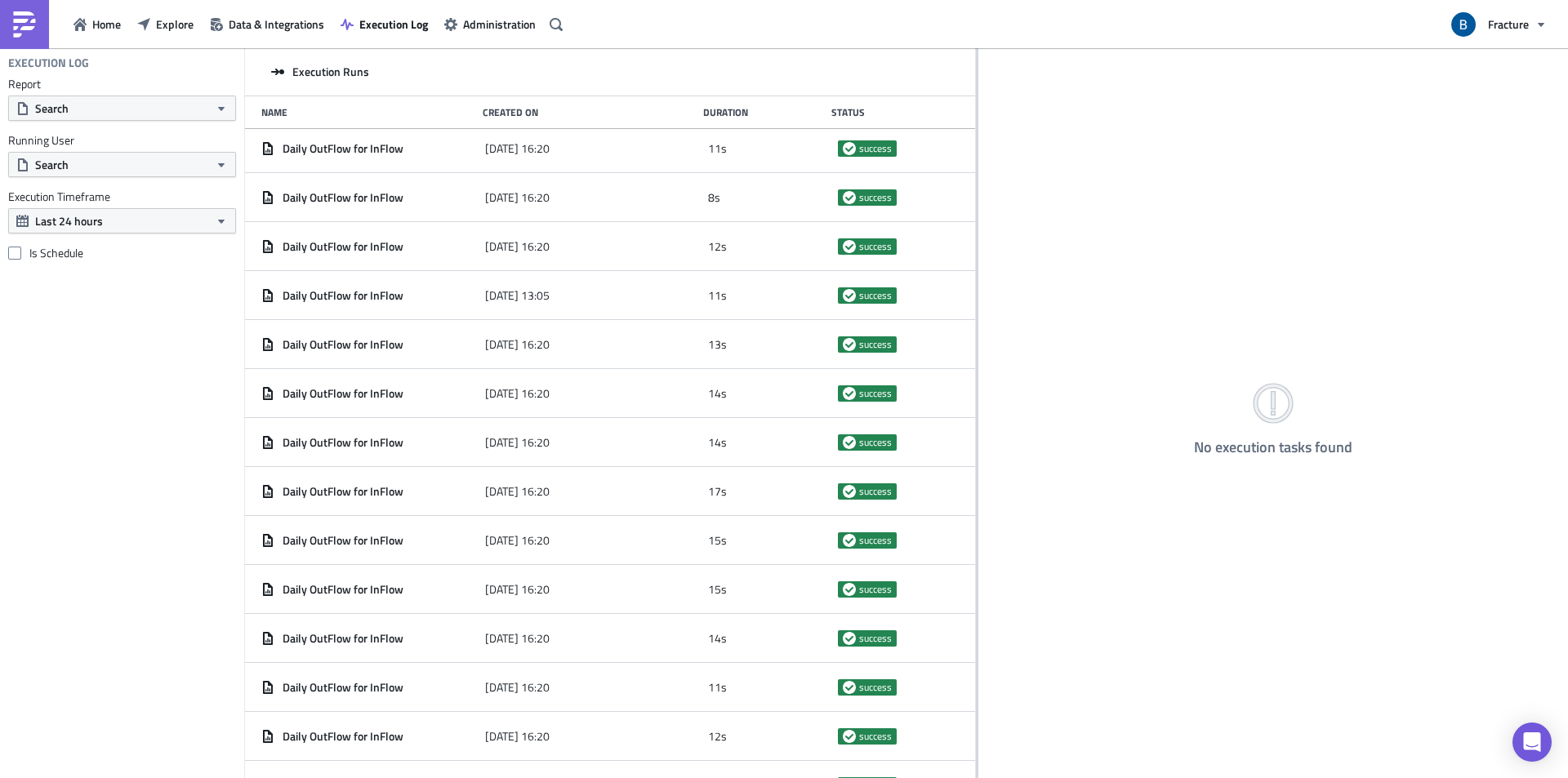
scroll to position [3718, 0]
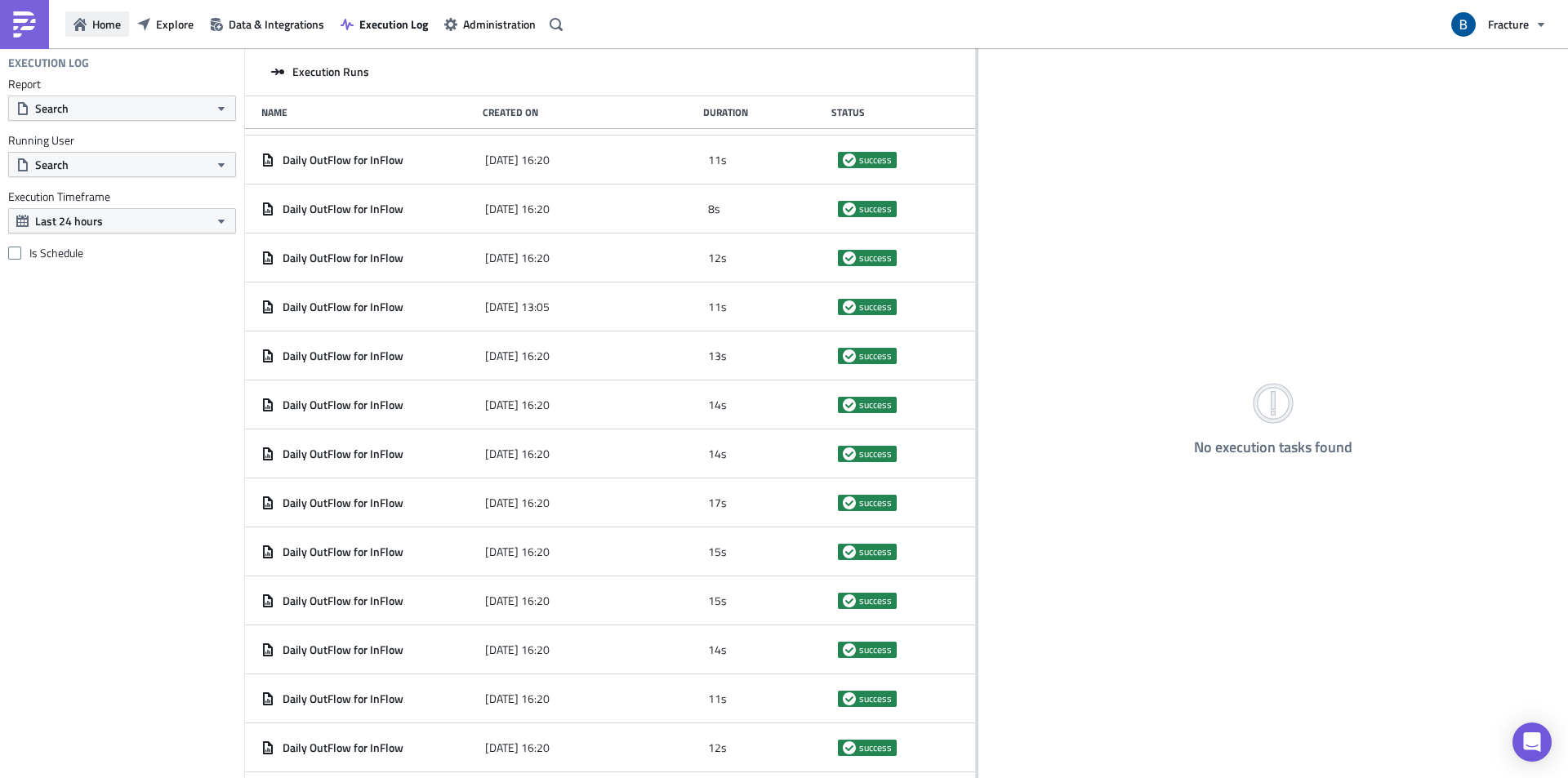
click at [87, 15] on button "Home" at bounding box center [97, 24] width 63 height 25
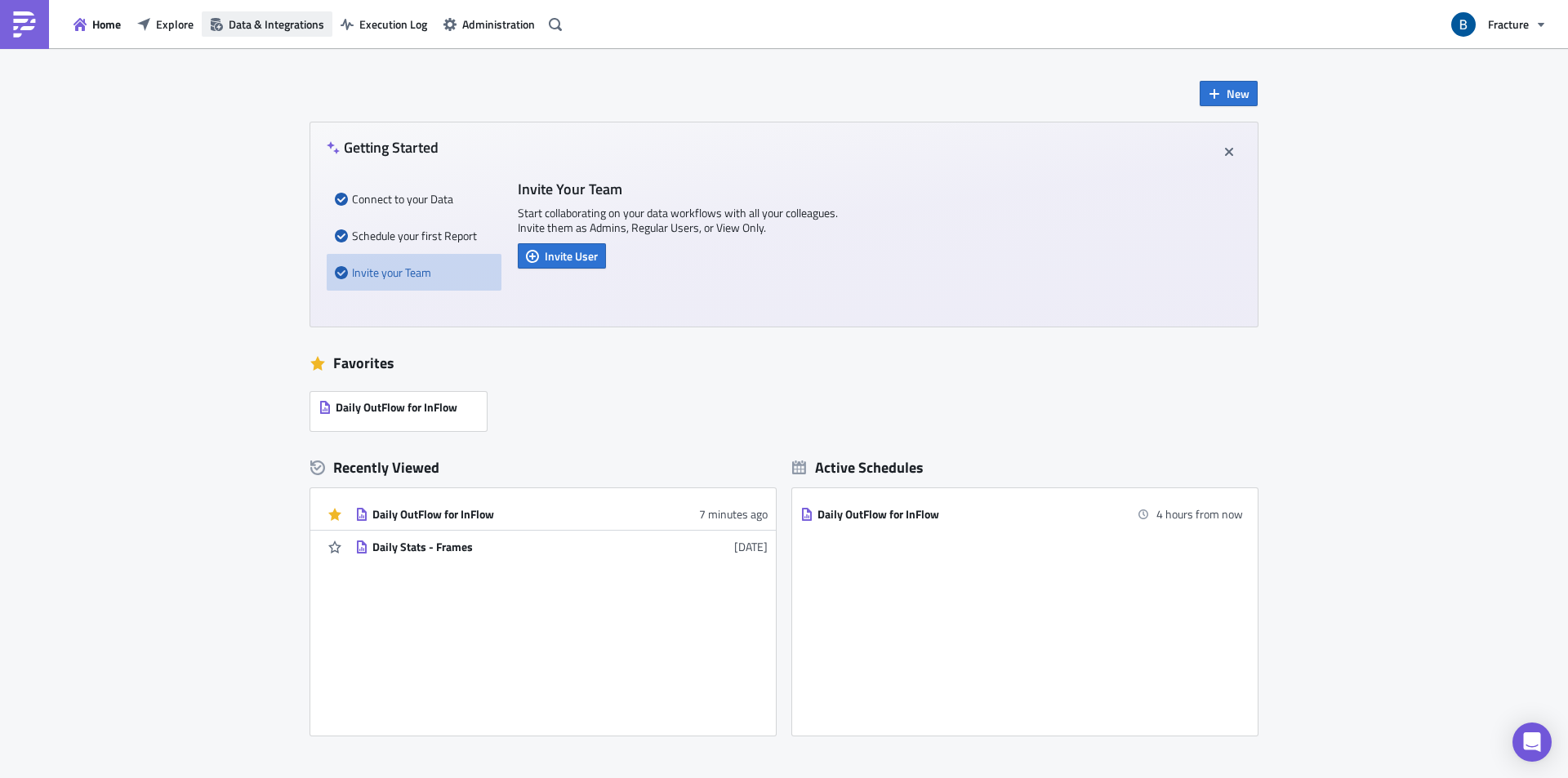
click at [260, 27] on span "Data & Integrations" at bounding box center [277, 24] width 95 height 18
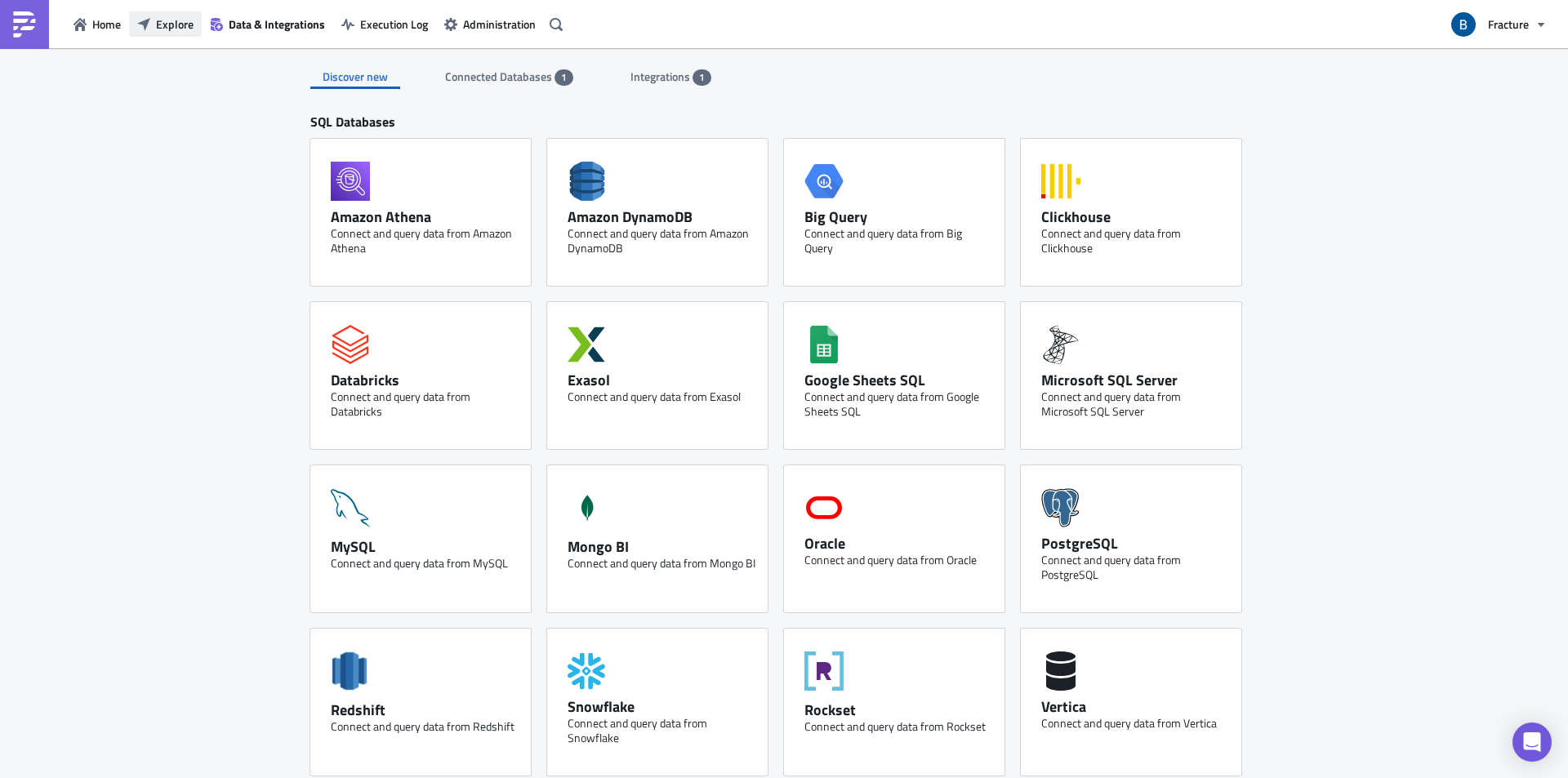
click at [175, 24] on span "Explore" at bounding box center [175, 24] width 38 height 18
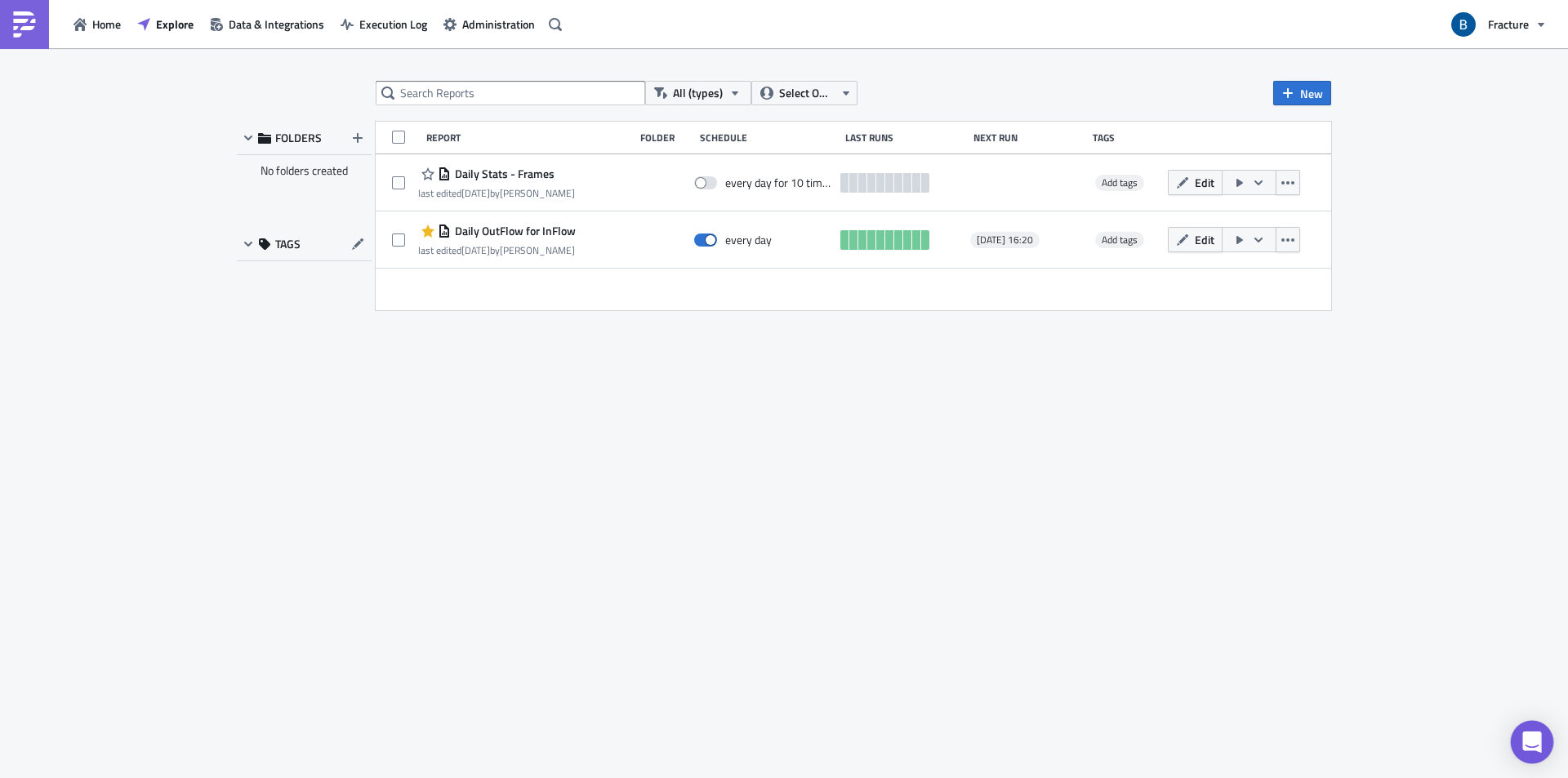
click at [1535, 744] on icon "Open Intercom Messenger" at bounding box center [1531, 742] width 18 height 21
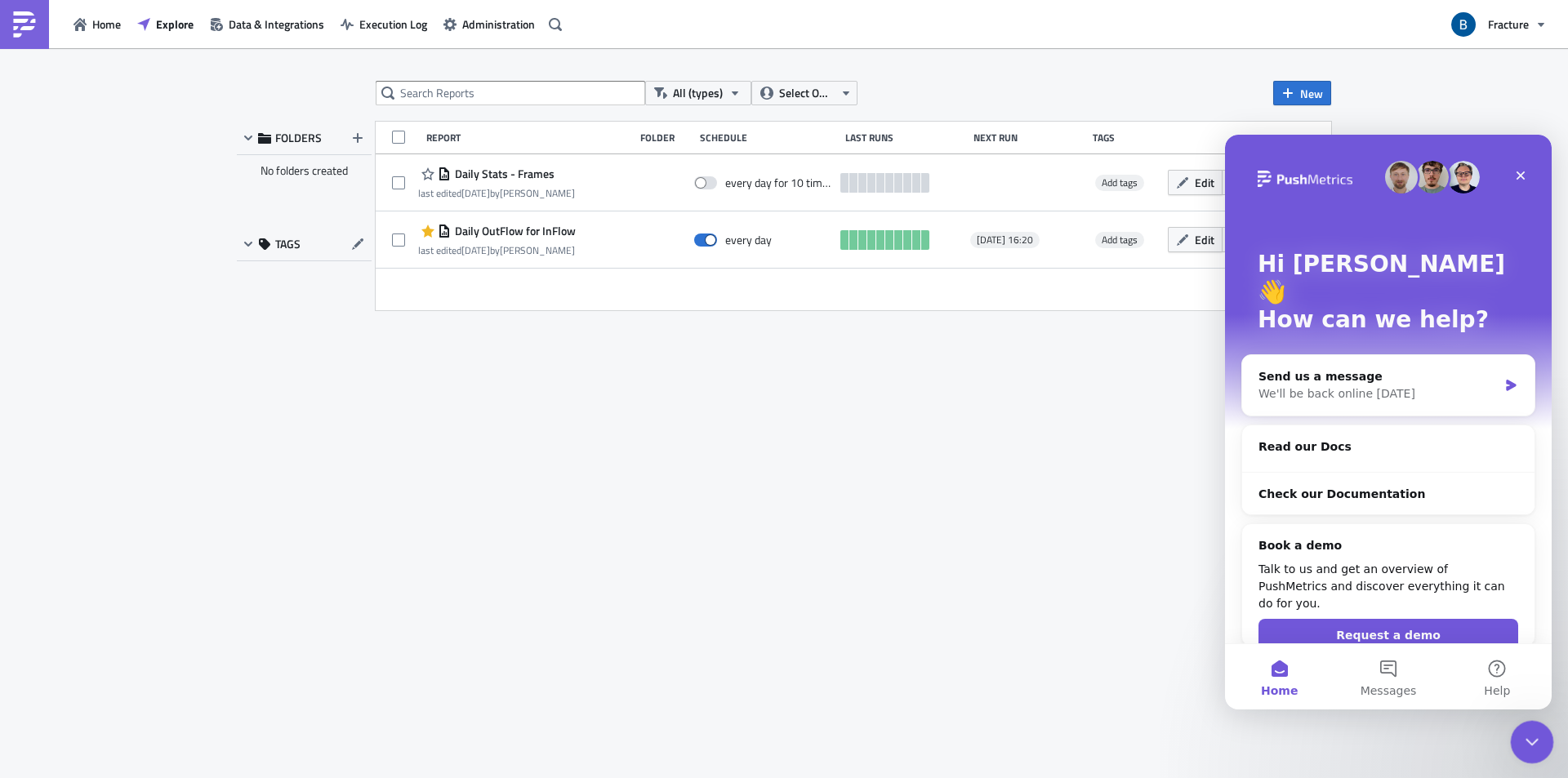
click at [1516, 739] on div "Close Intercom Messenger" at bounding box center [1529, 740] width 39 height 39
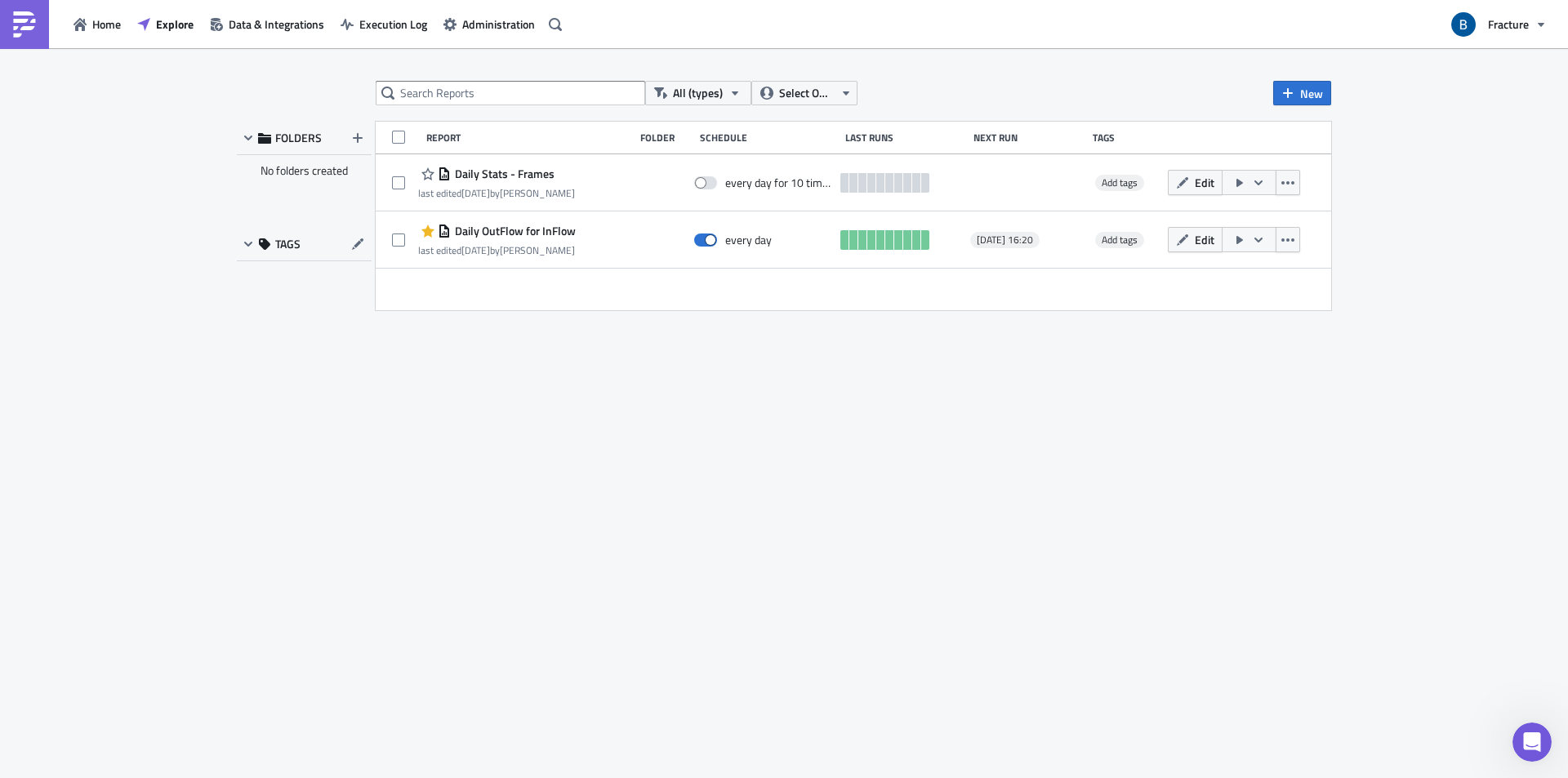
click at [913, 404] on div "All (types) Select Owner New FOLDERS No folders created TAGS Report Folder Sche…" at bounding box center [784, 414] width 1110 height 667
